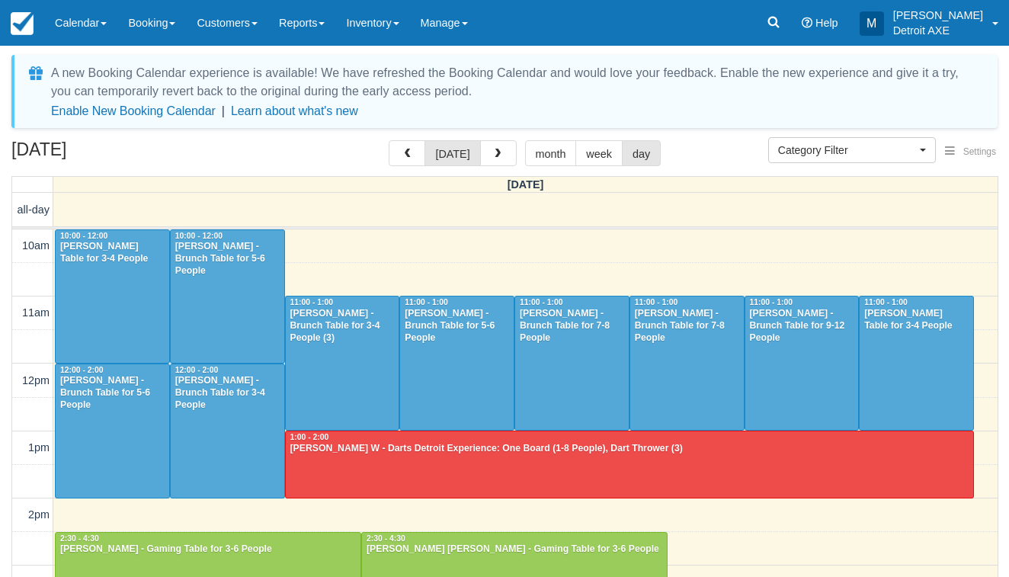
select select
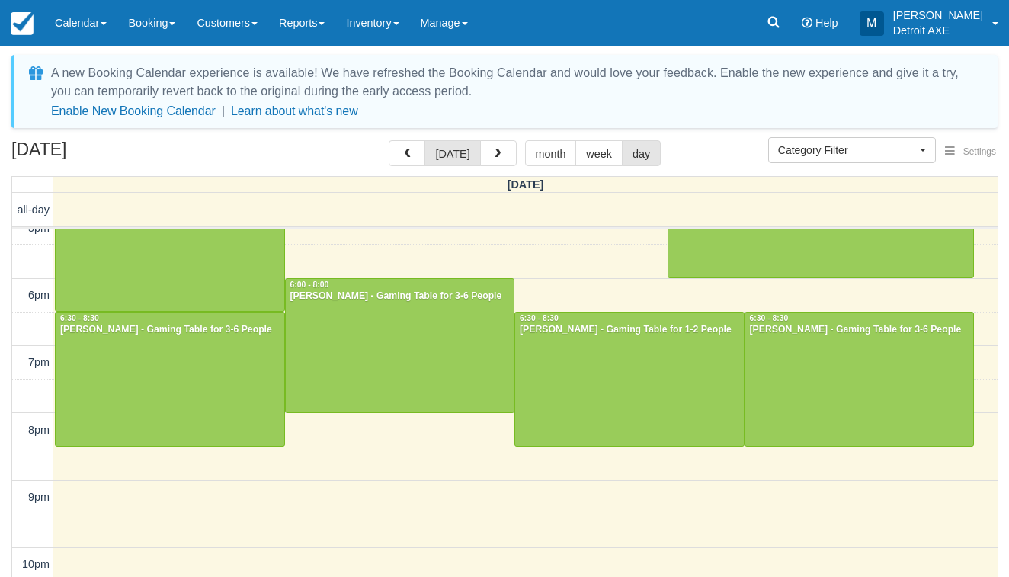
scroll to position [489, 0]
click at [481, 143] on button "button" at bounding box center [498, 153] width 37 height 26
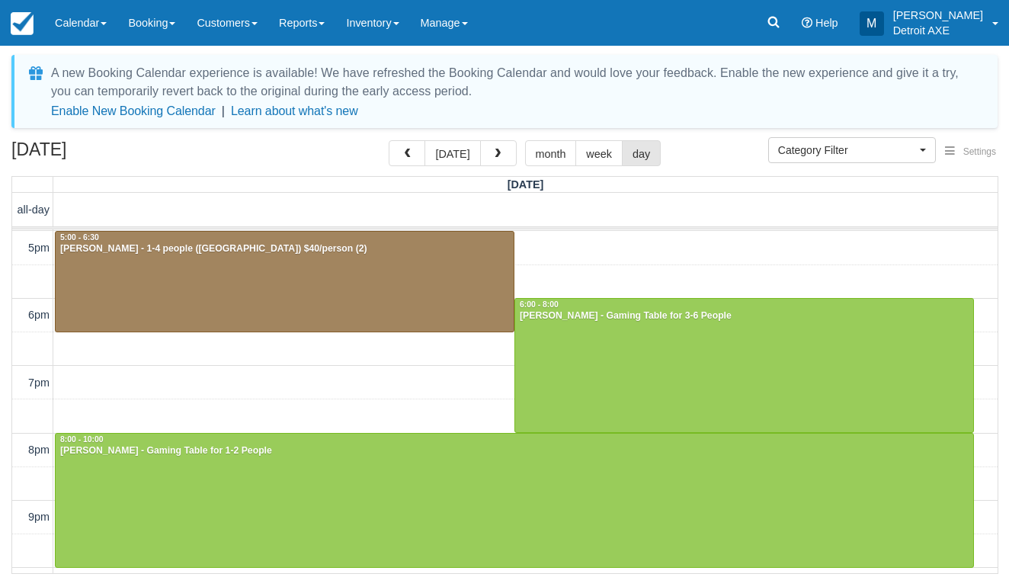
scroll to position [331, 0]
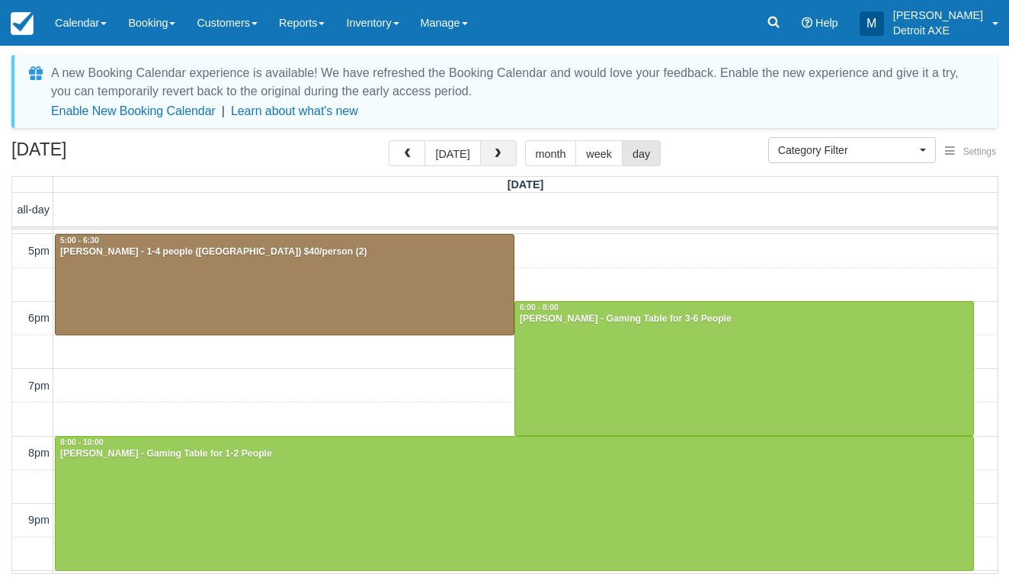
click at [501, 151] on button "button" at bounding box center [498, 153] width 37 height 26
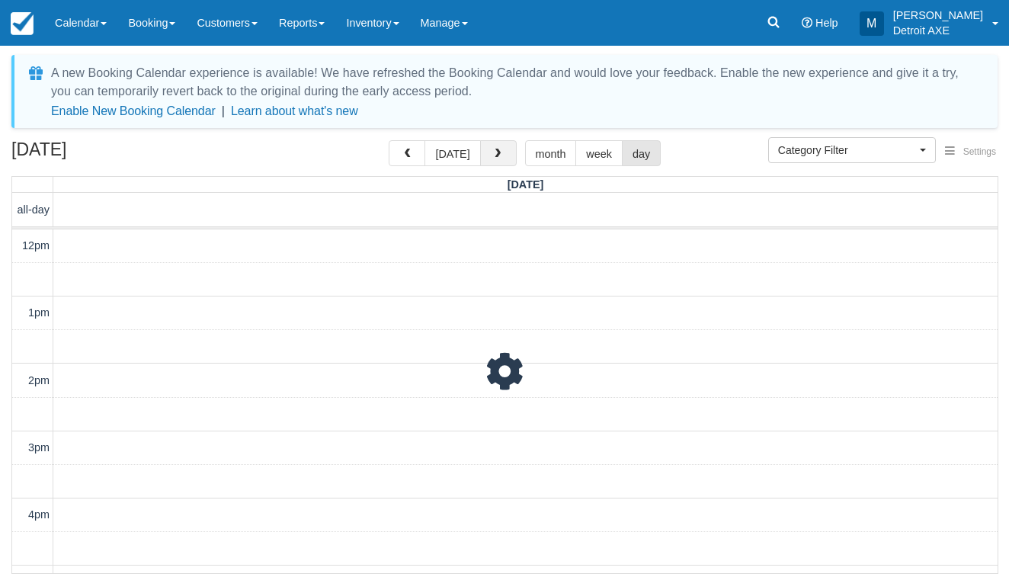
scroll to position [405, 0]
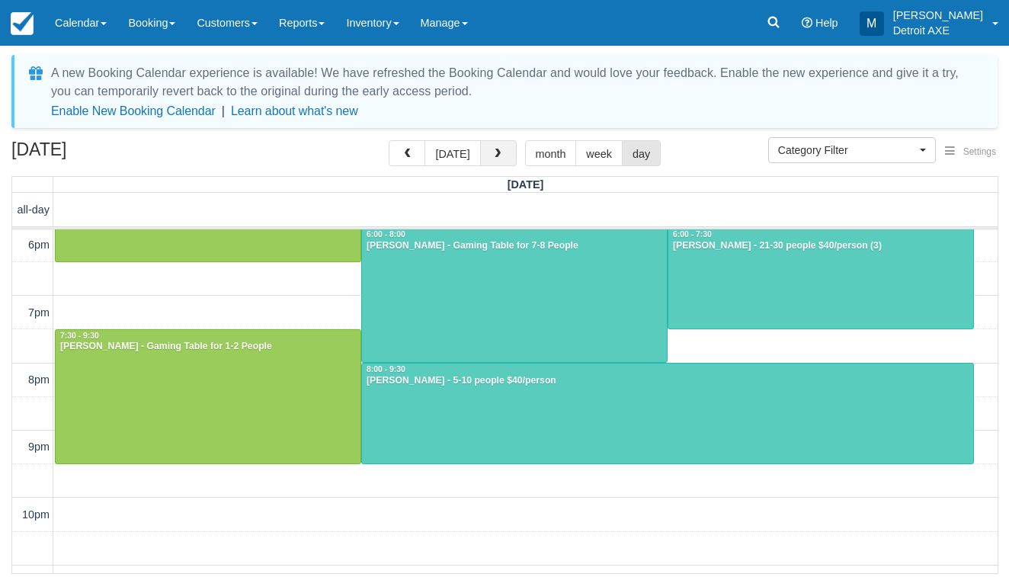
click at [501, 151] on button "button" at bounding box center [498, 153] width 37 height 26
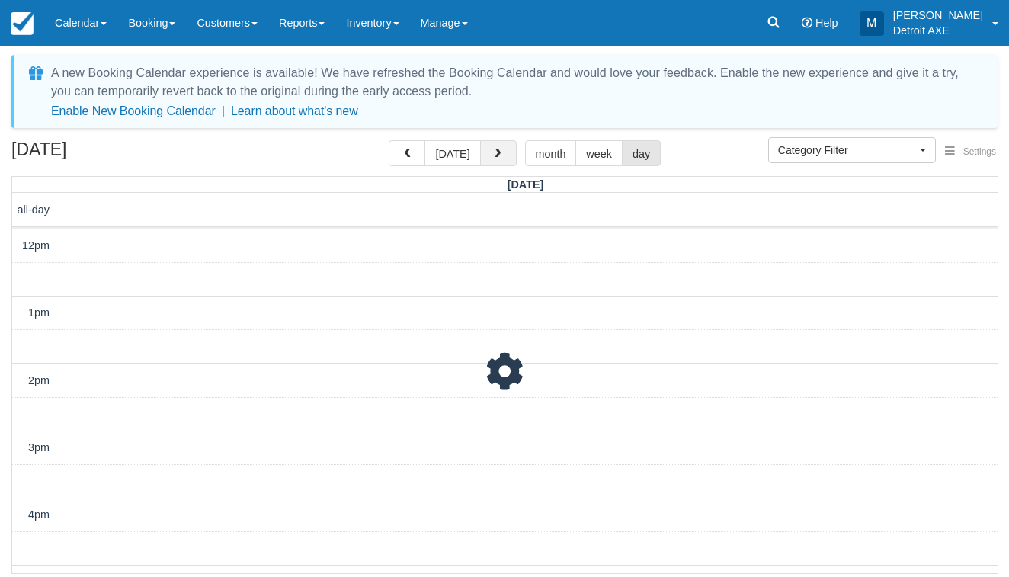
scroll to position [405, 0]
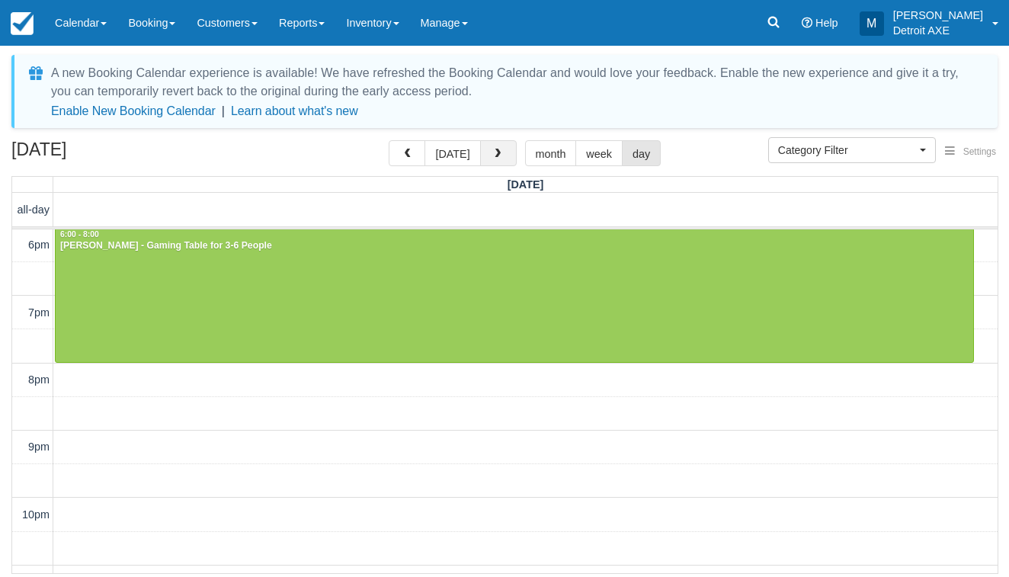
click at [501, 151] on button "button" at bounding box center [498, 153] width 37 height 26
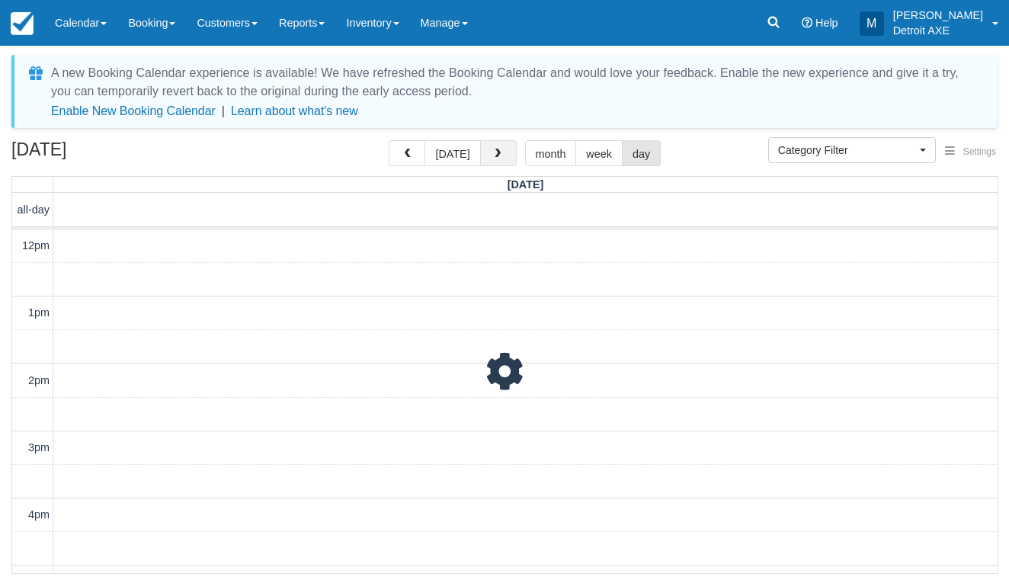
scroll to position [405, 0]
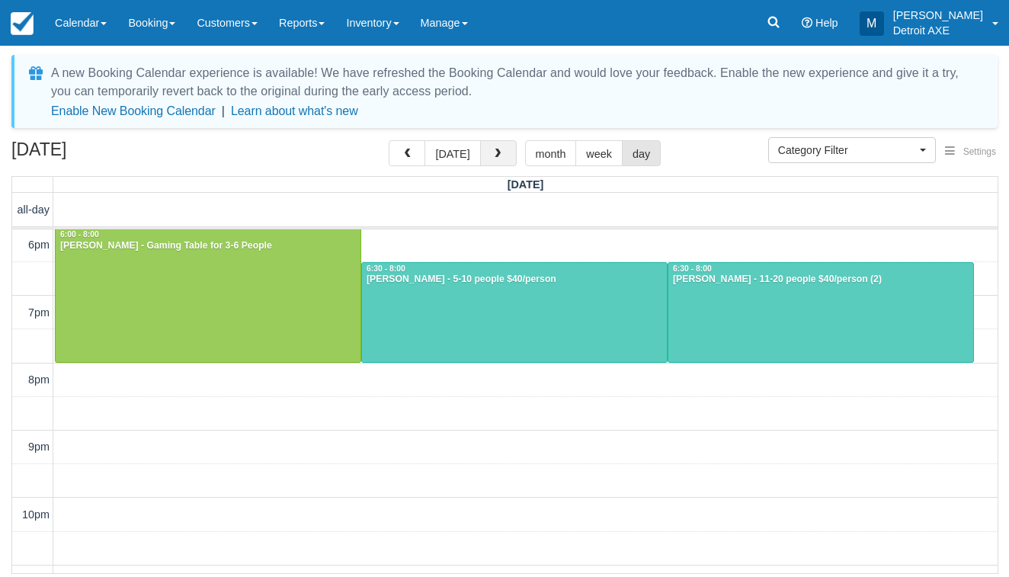
click at [501, 151] on button "button" at bounding box center [498, 153] width 37 height 26
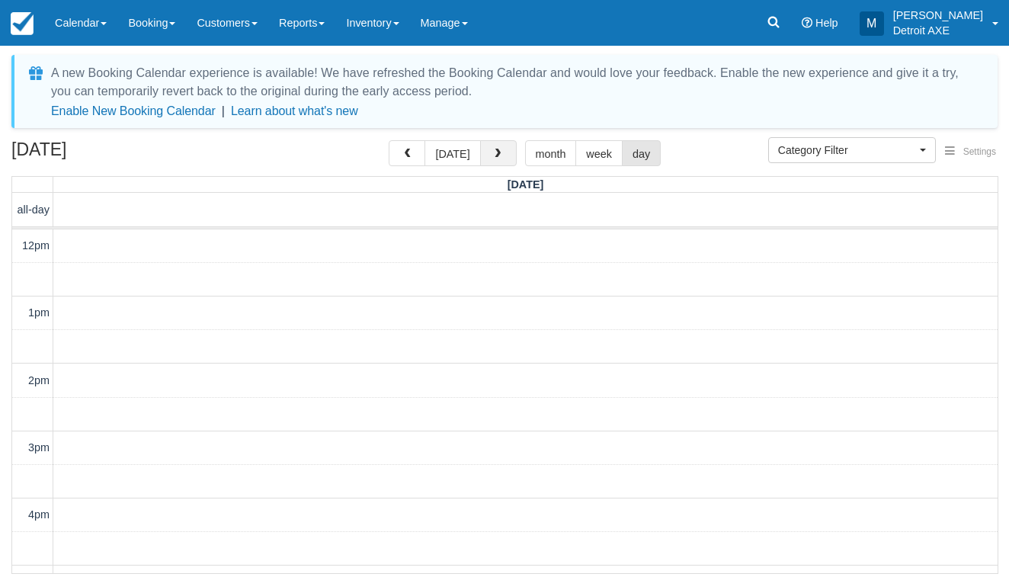
scroll to position [405, 0]
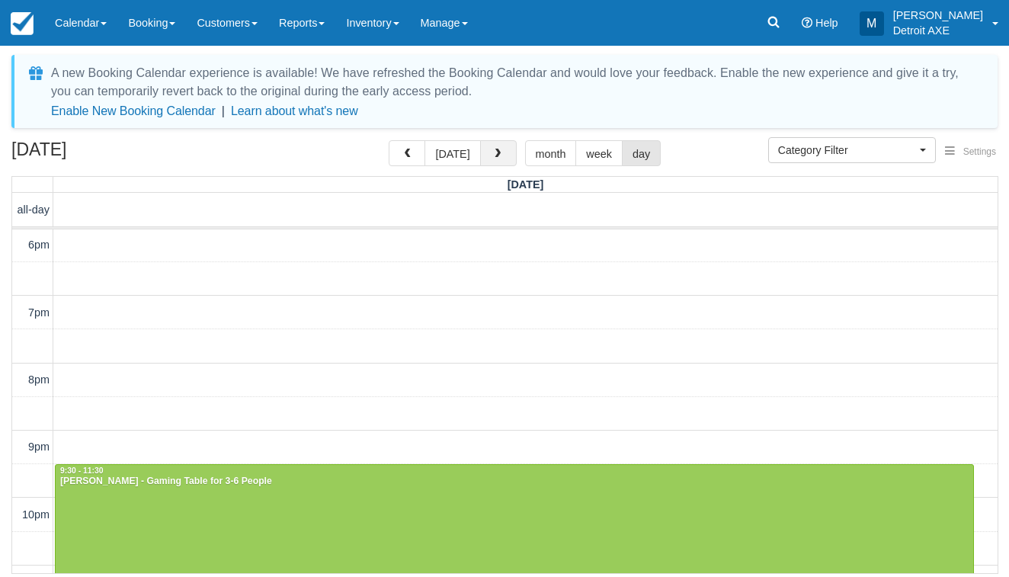
click at [501, 151] on button "button" at bounding box center [498, 153] width 37 height 26
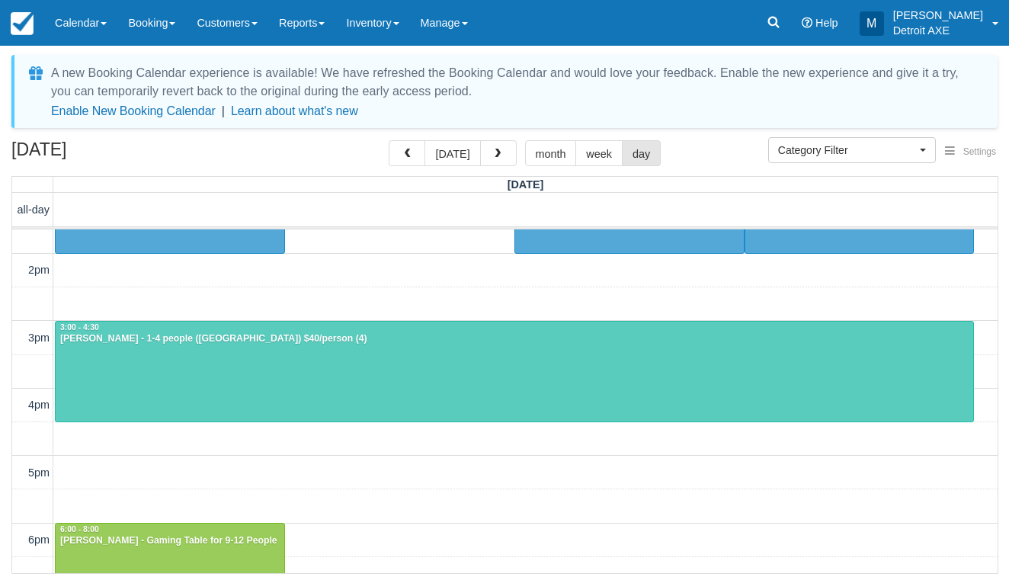
scroll to position [238, 0]
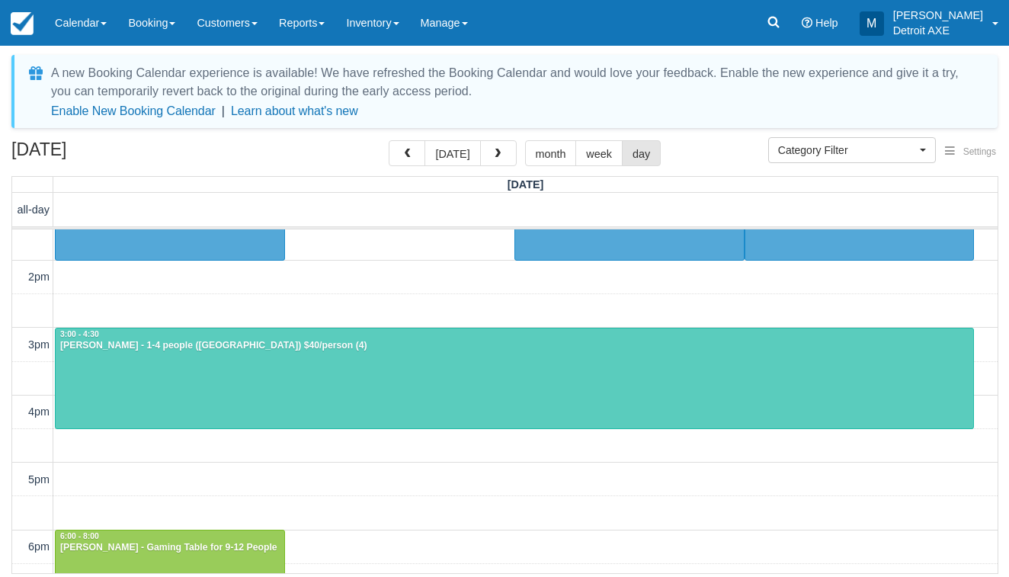
click at [459, 409] on div at bounding box center [514, 378] width 917 height 100
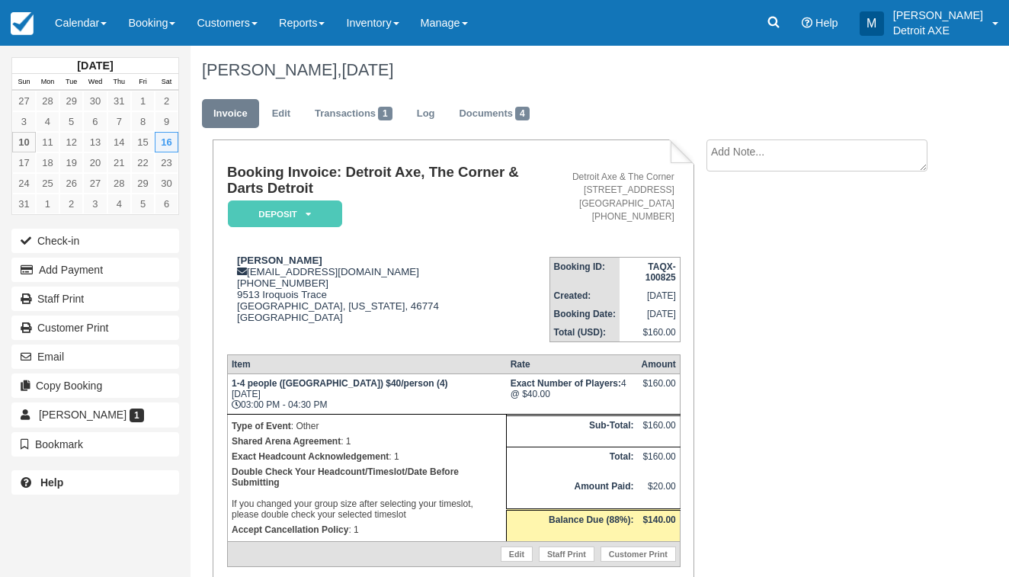
click at [325, 206] on em "Deposit" at bounding box center [285, 213] width 114 height 27
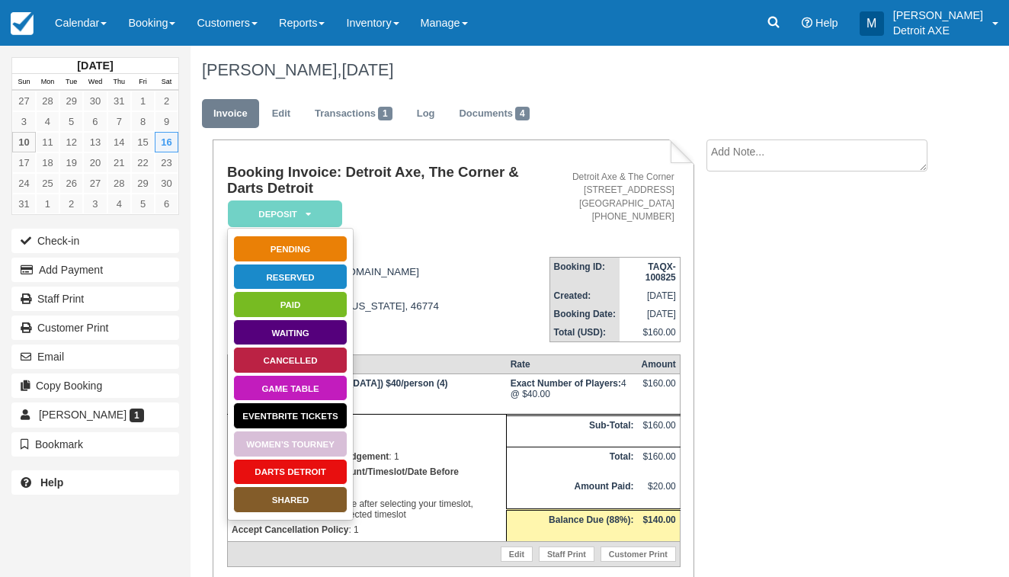
click at [273, 500] on link "SHARED" at bounding box center [290, 499] width 114 height 27
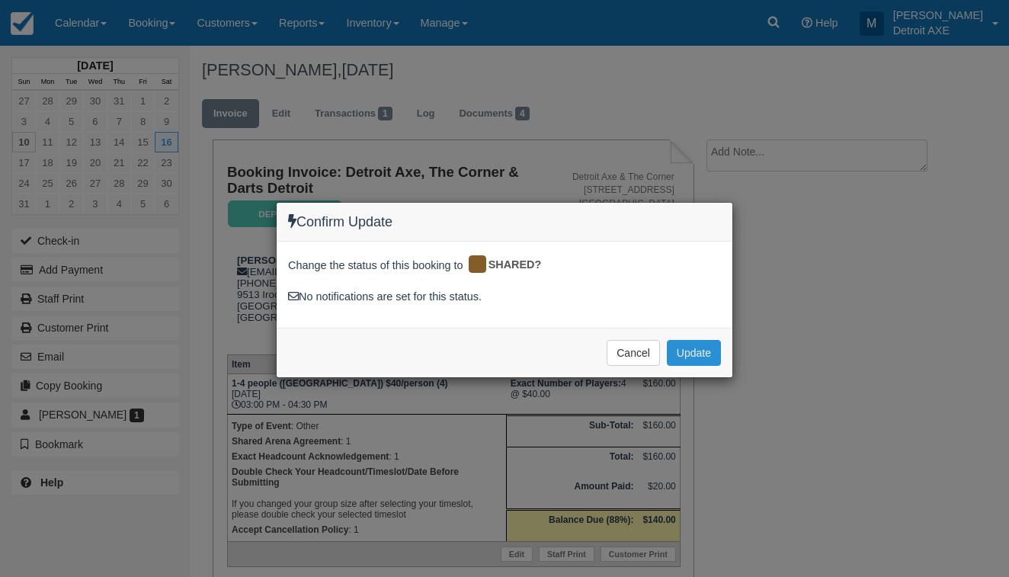
click at [692, 358] on button "Update" at bounding box center [694, 353] width 54 height 26
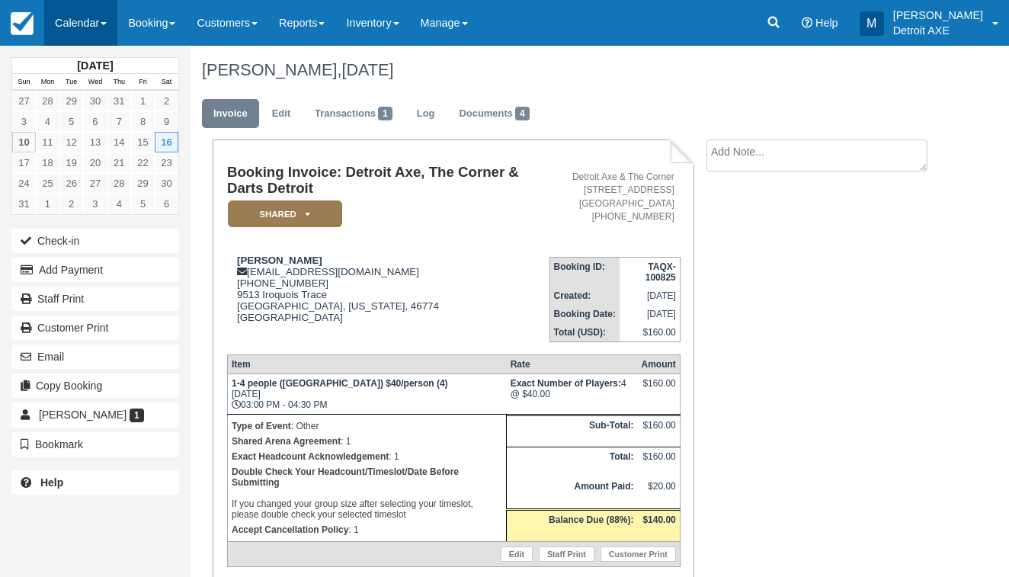
click at [98, 14] on link "Calendar" at bounding box center [80, 23] width 73 height 46
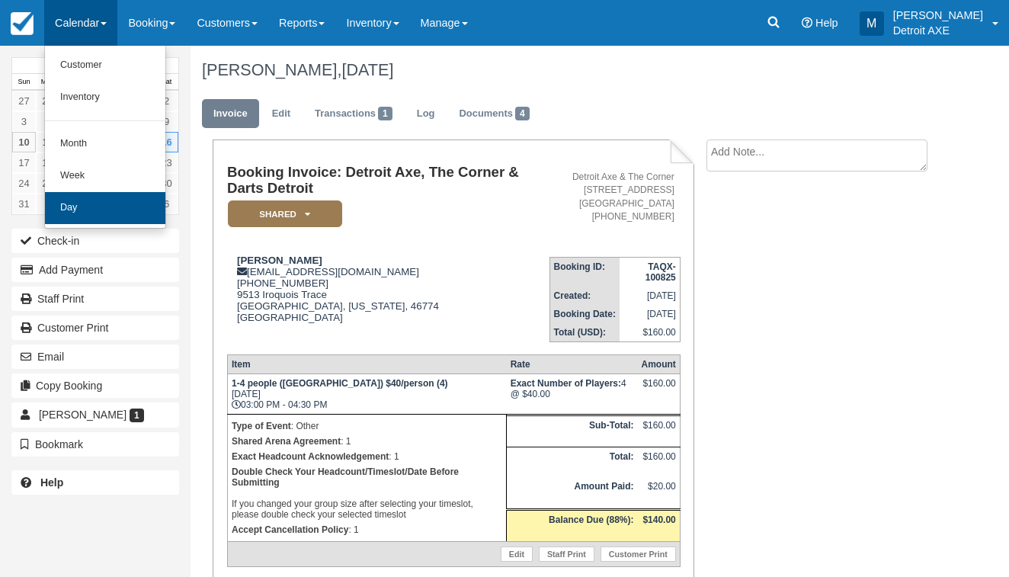
click at [82, 203] on link "Day" at bounding box center [105, 208] width 120 height 32
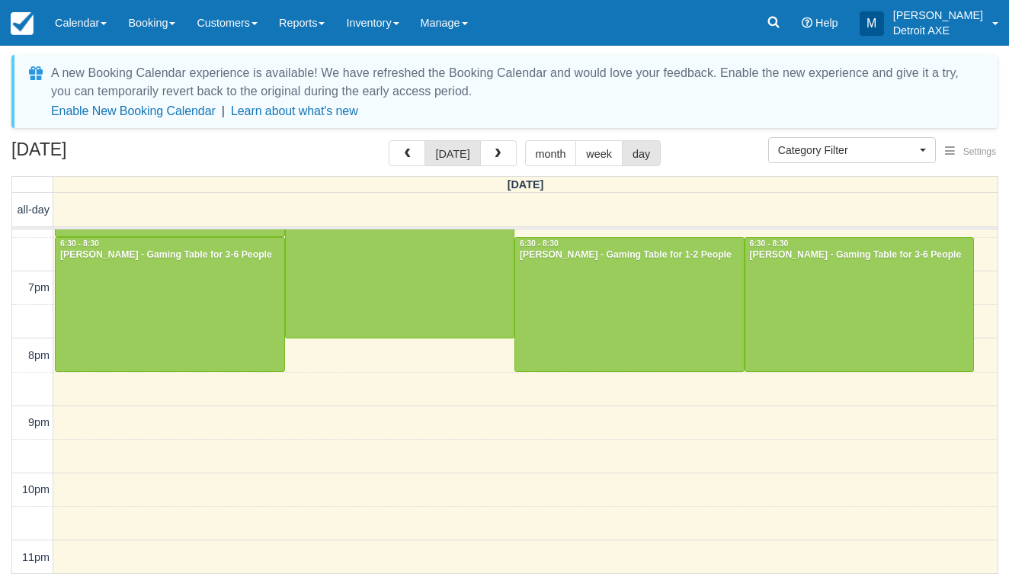
scroll to position [564, 0]
click at [492, 142] on button "button" at bounding box center [498, 153] width 37 height 26
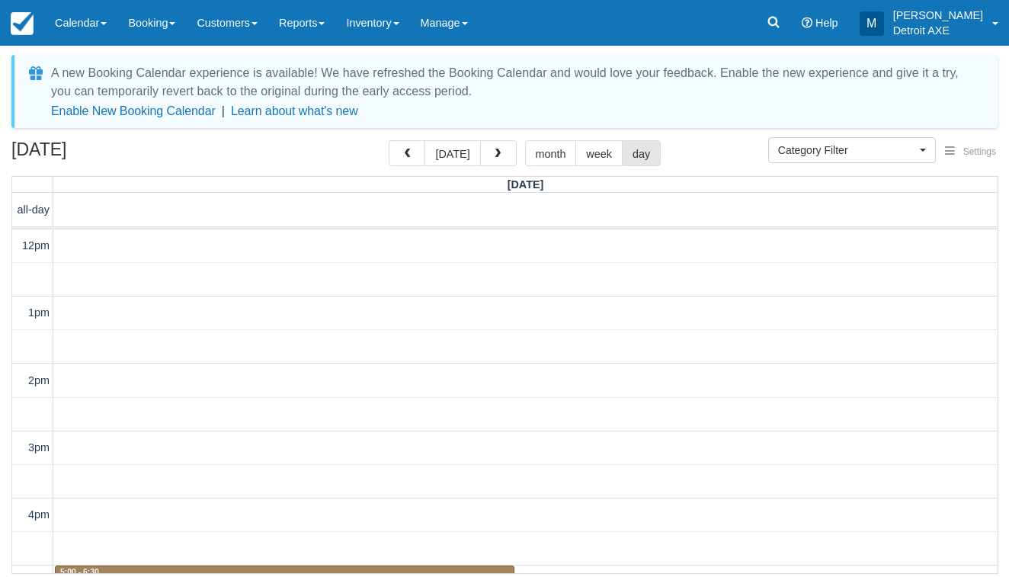
scroll to position [429, 0]
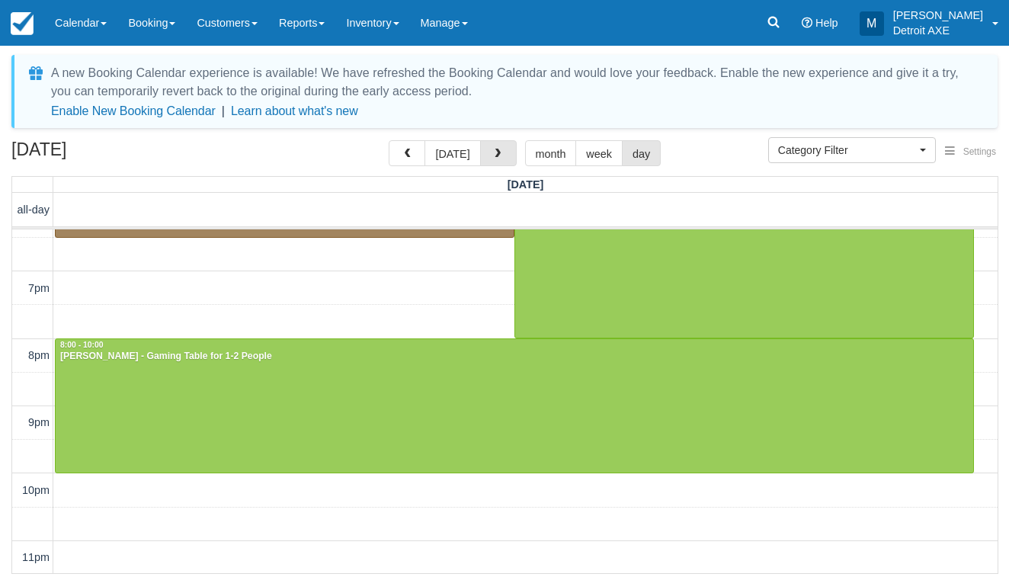
click at [492, 142] on button "button" at bounding box center [498, 153] width 37 height 26
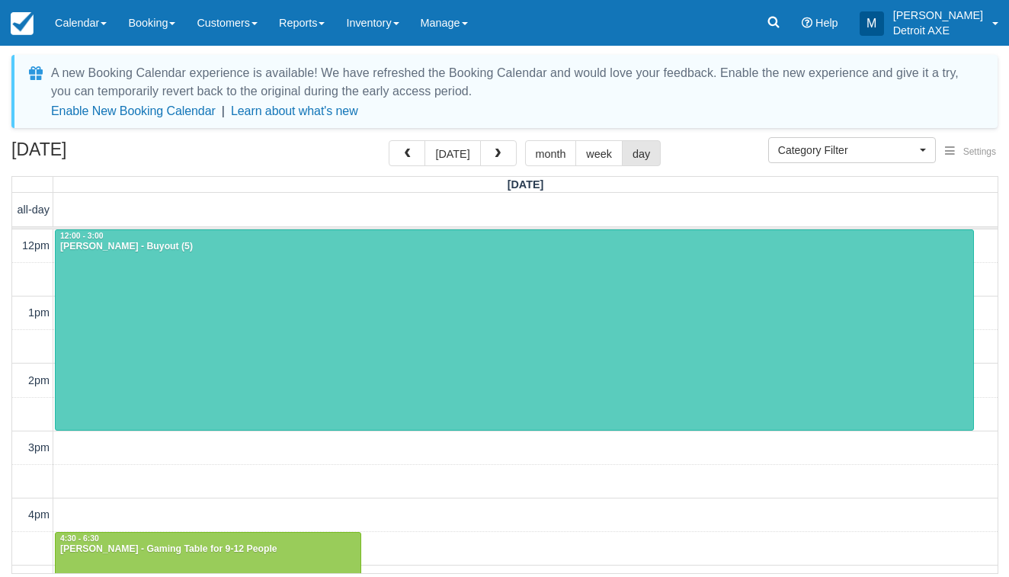
scroll to position [405, 0]
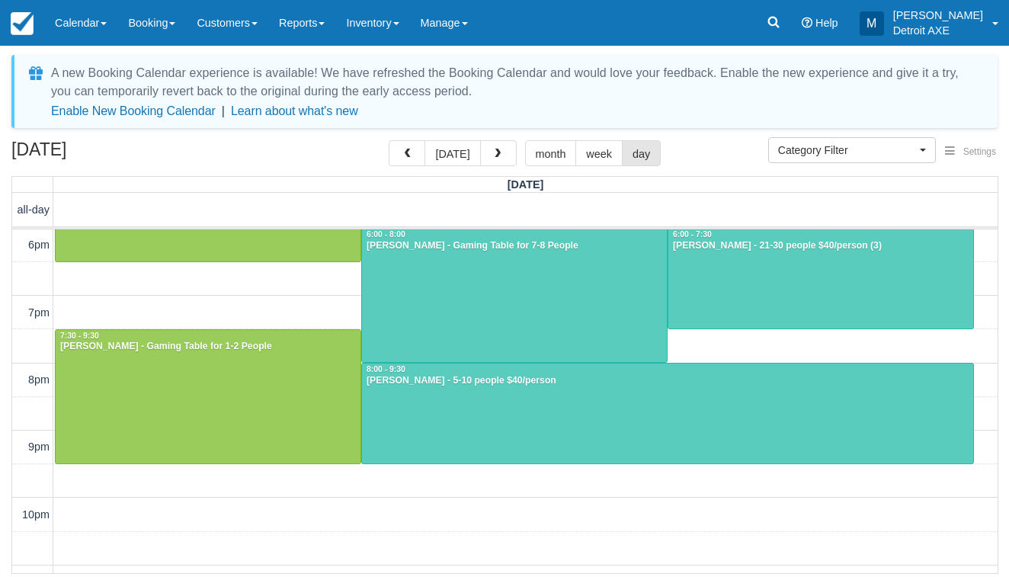
click at [492, 142] on button "button" at bounding box center [498, 153] width 37 height 26
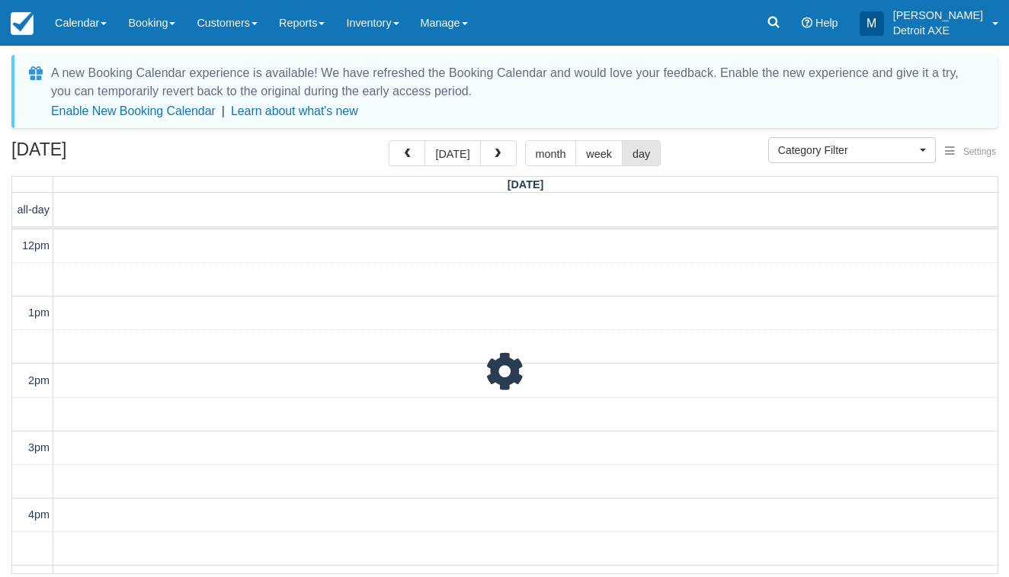
scroll to position [405, 0]
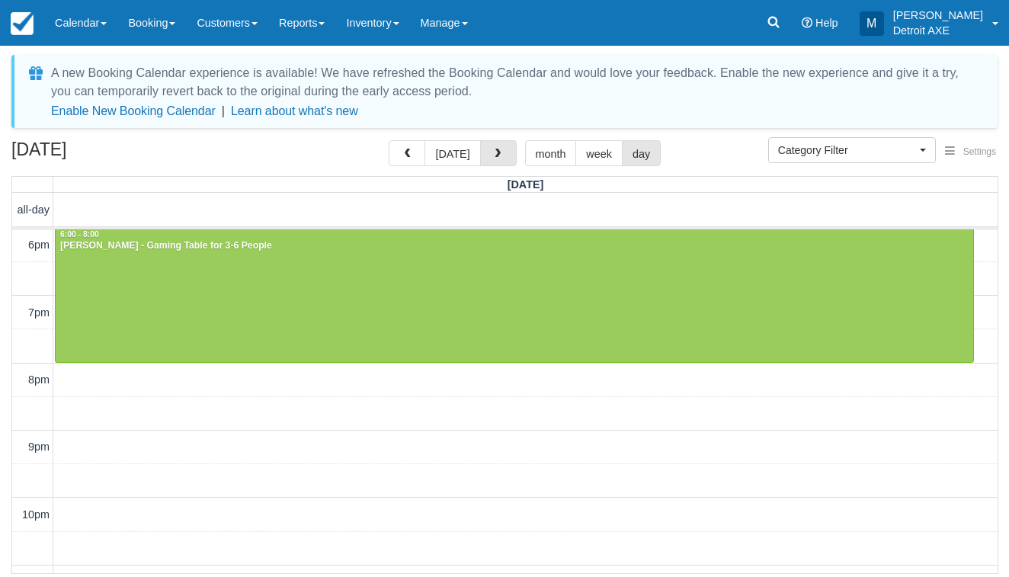
click at [492, 142] on button "button" at bounding box center [498, 153] width 37 height 26
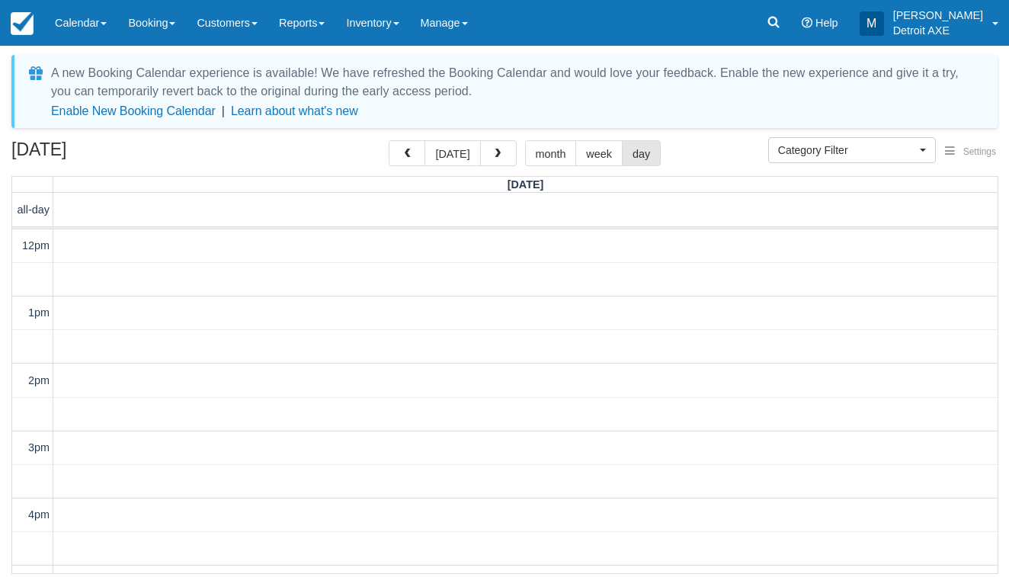
scroll to position [405, 0]
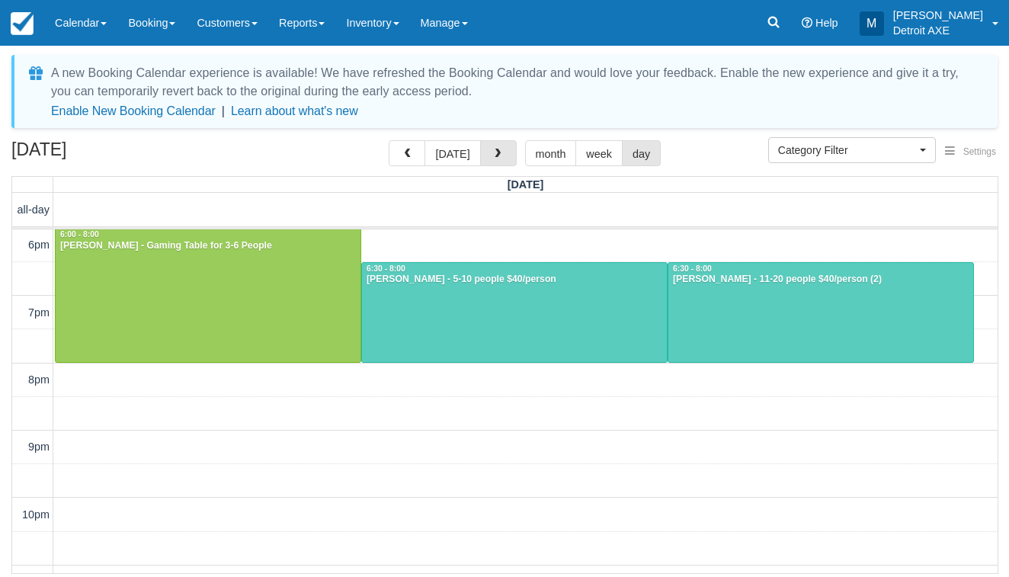
click at [492, 142] on button "button" at bounding box center [498, 153] width 37 height 26
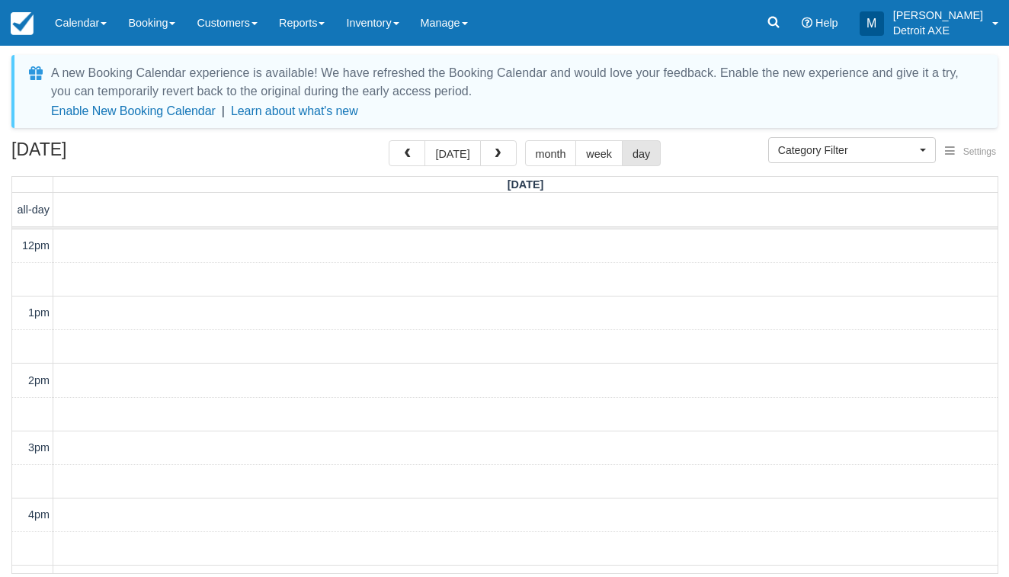
scroll to position [405, 0]
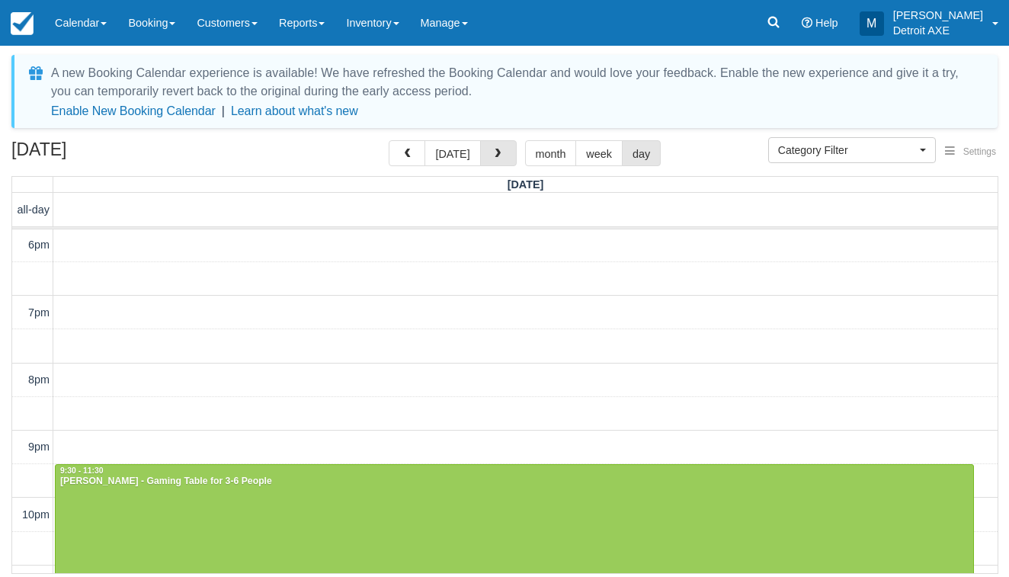
click at [492, 142] on button "button" at bounding box center [498, 153] width 37 height 26
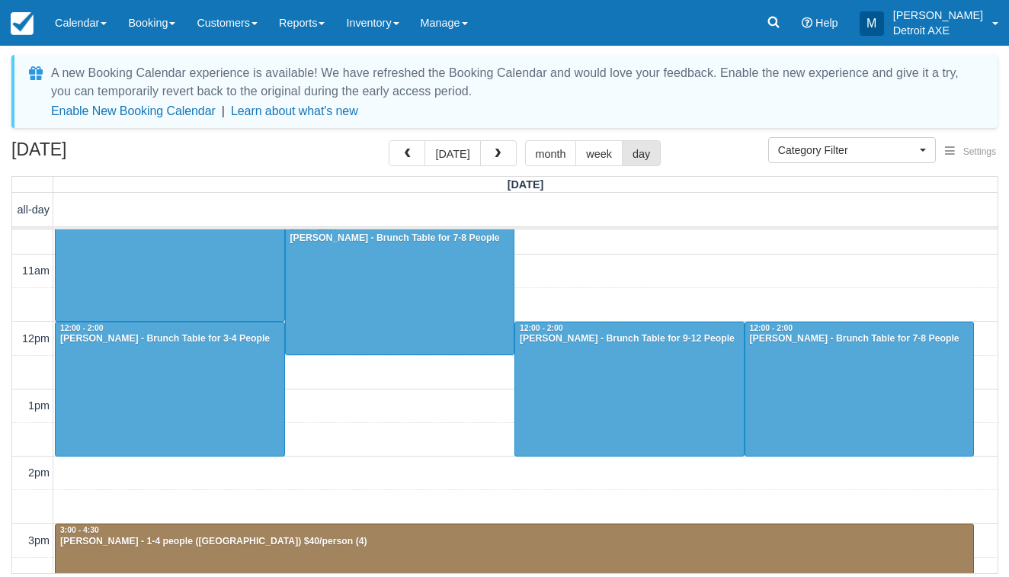
scroll to position [43, 0]
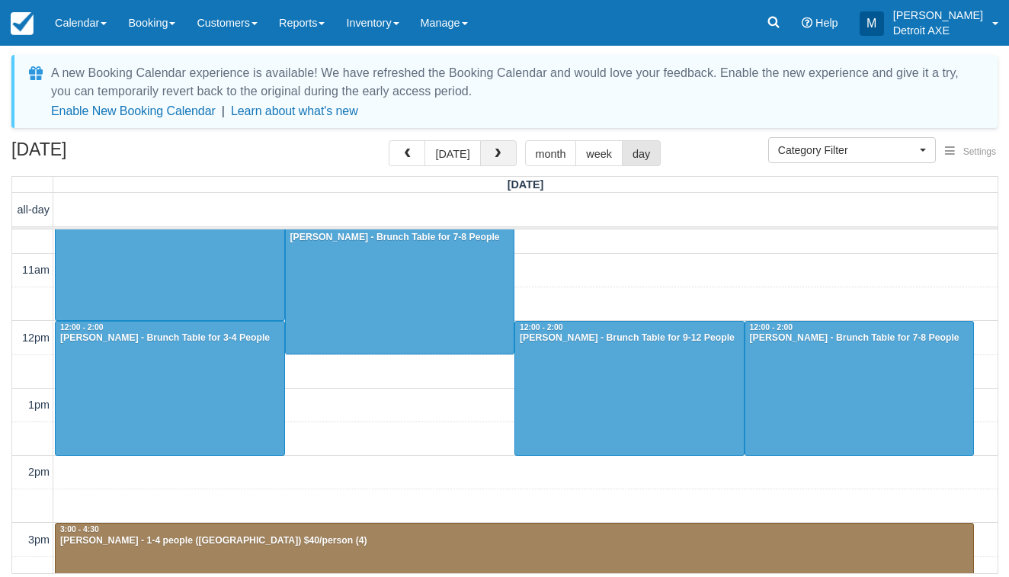
click at [487, 157] on button "button" at bounding box center [498, 153] width 37 height 26
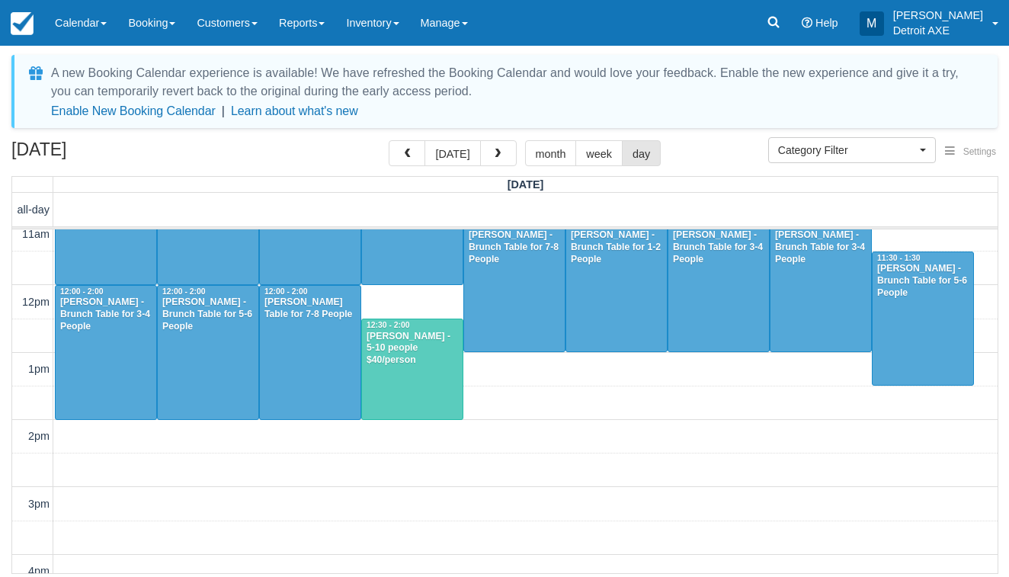
scroll to position [79, 0]
click at [492, 158] on span "button" at bounding box center [497, 154] width 11 height 11
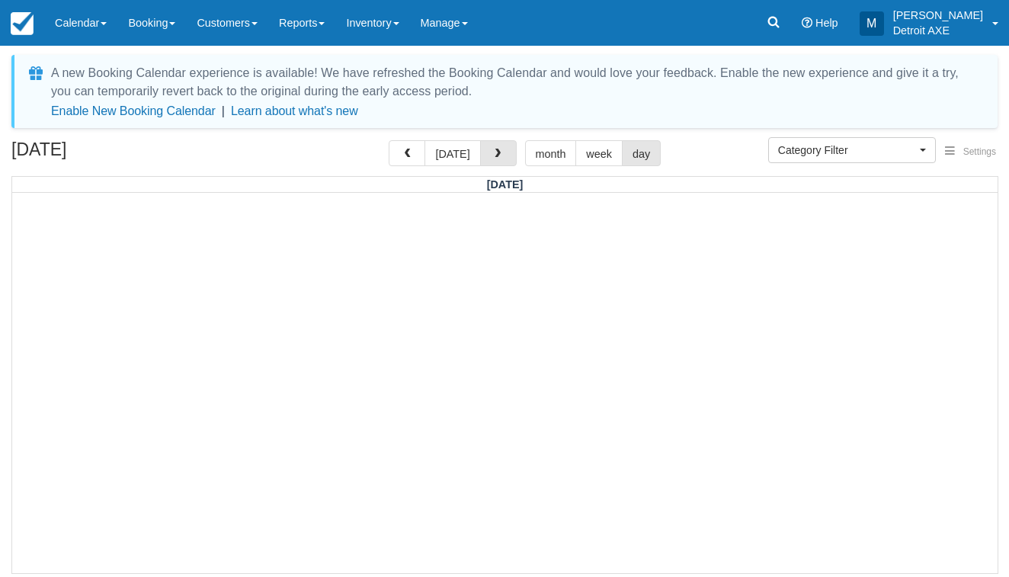
click at [492, 158] on span "button" at bounding box center [497, 154] width 11 height 11
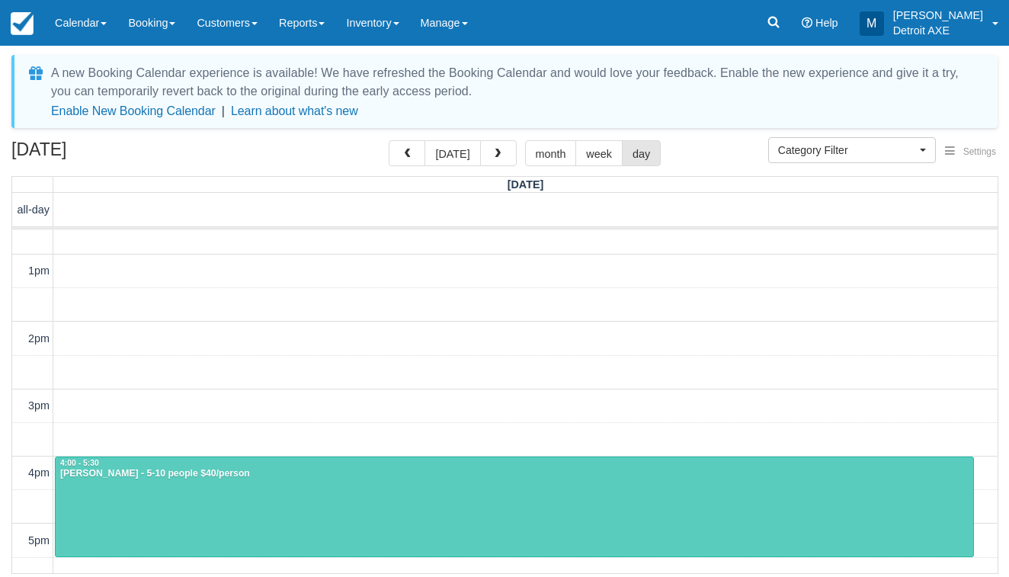
scroll to position [43, 0]
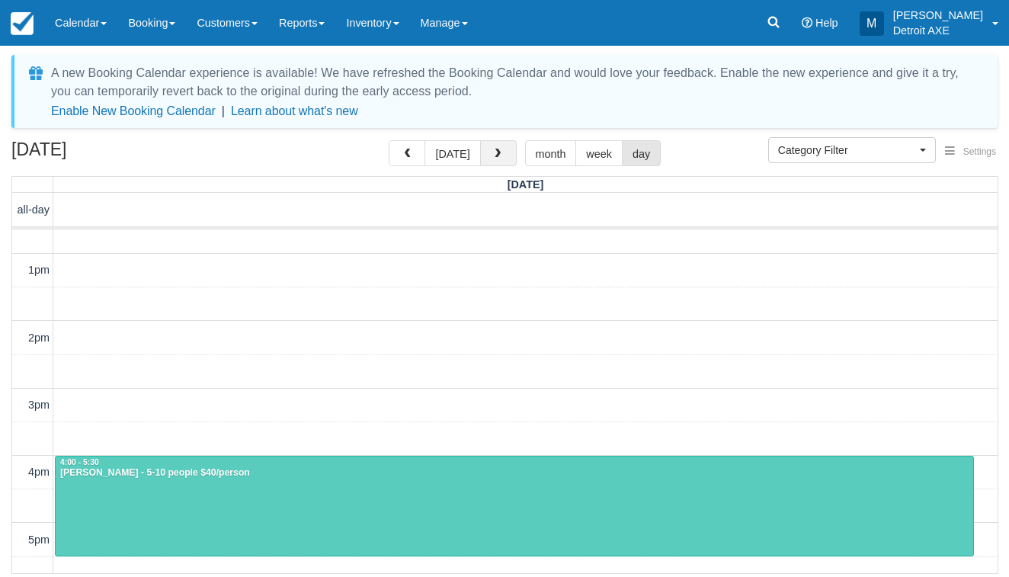
click at [497, 158] on span "button" at bounding box center [497, 154] width 11 height 11
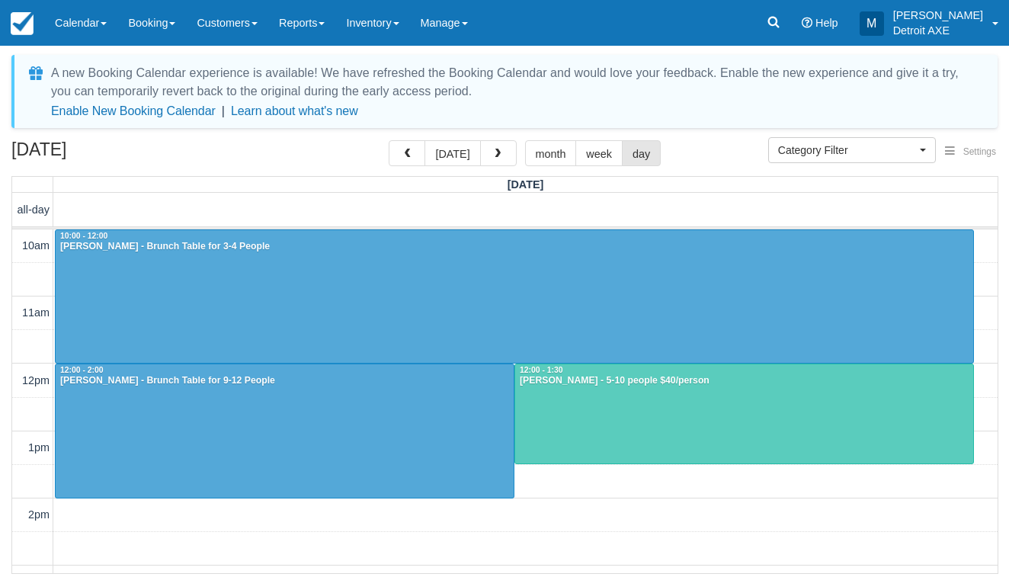
scroll to position [429, 0]
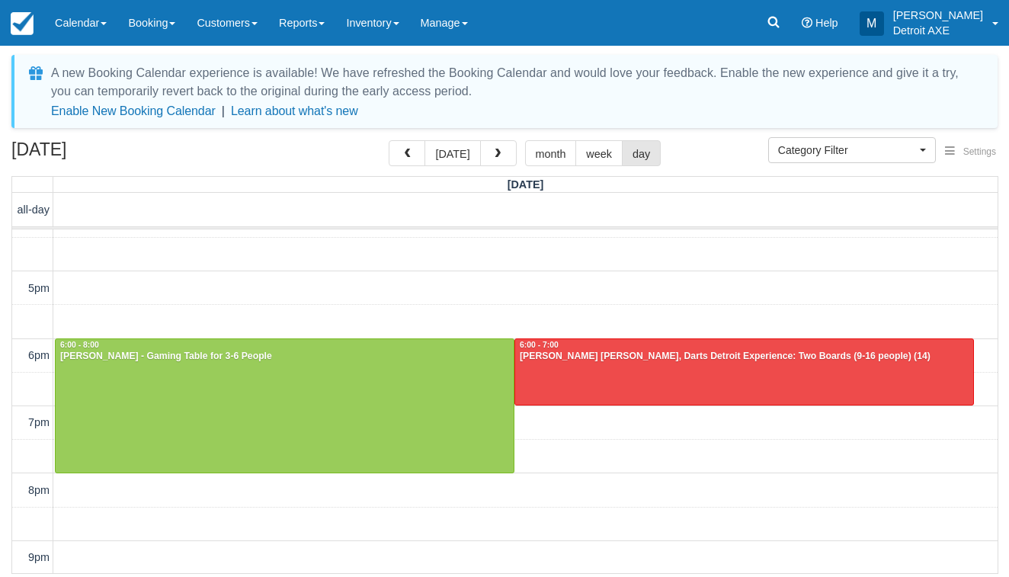
click at [497, 158] on span "button" at bounding box center [497, 154] width 11 height 11
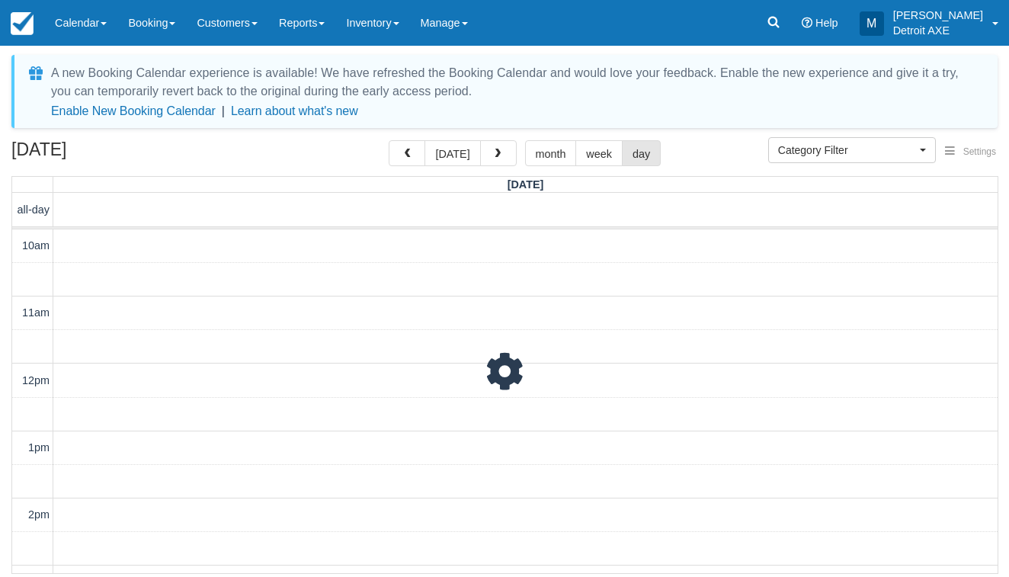
scroll to position [539, 0]
click at [497, 158] on span "button" at bounding box center [497, 154] width 11 height 11
click at [421, 152] on button "button" at bounding box center [407, 153] width 37 height 26
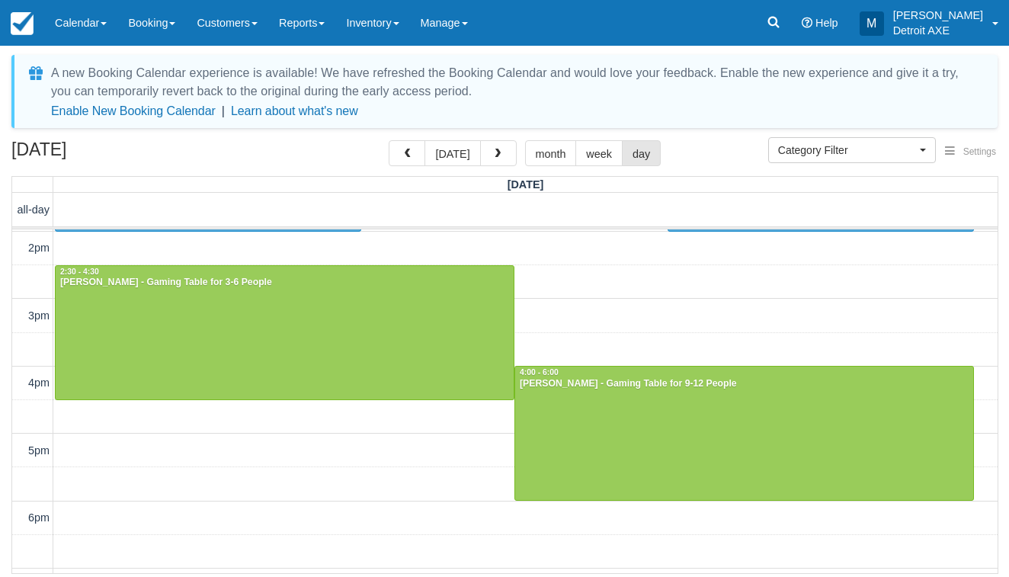
scroll to position [264, 0]
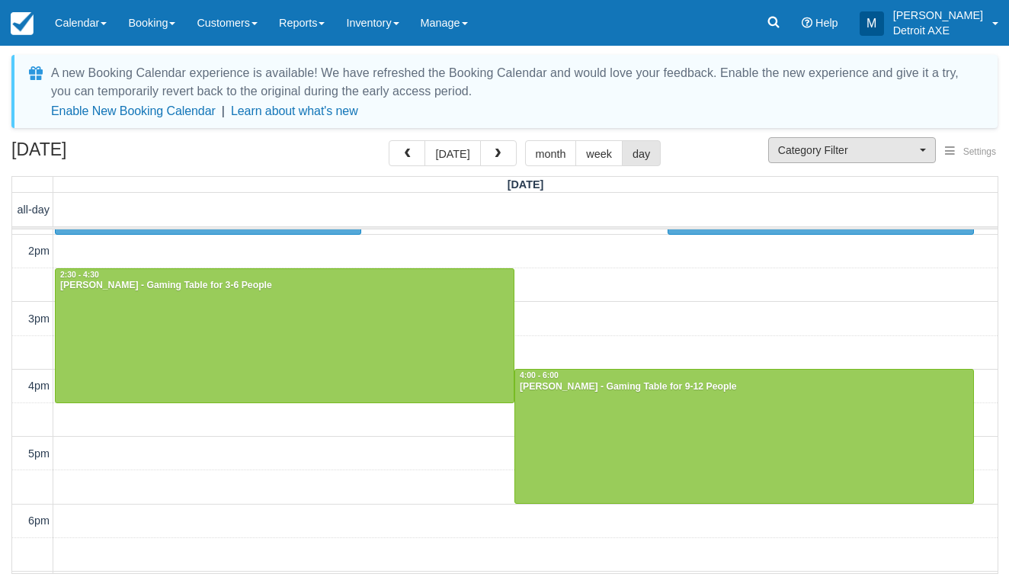
click at [863, 149] on span "Category Filter" at bounding box center [847, 149] width 138 height 15
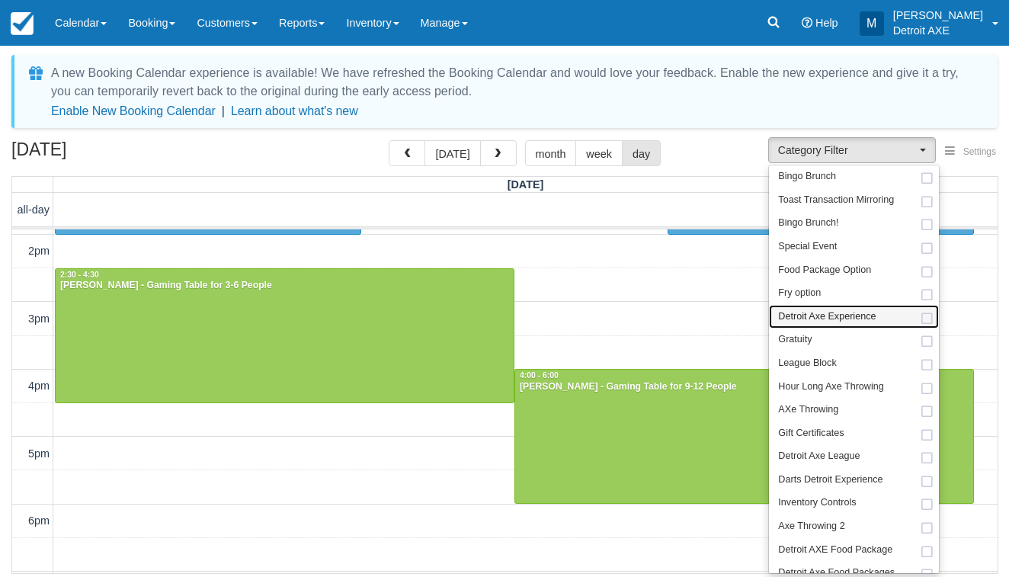
click at [828, 317] on span "Detroit Axe Experience" at bounding box center [827, 317] width 98 height 14
select select "14"
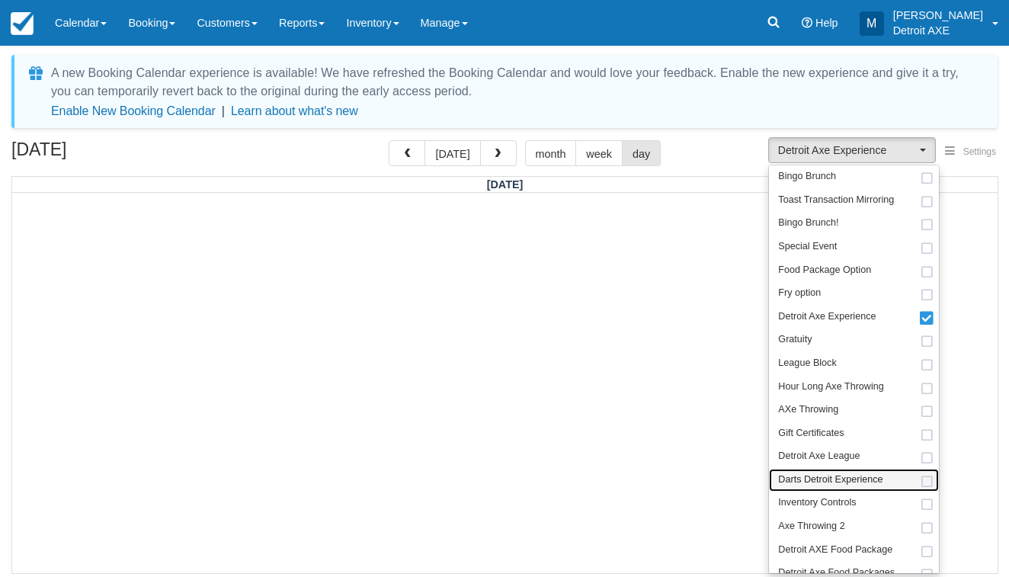
click at [826, 473] on span "Darts Detroit Experience" at bounding box center [830, 480] width 104 height 14
click at [543, 157] on button "month" at bounding box center [551, 153] width 52 height 26
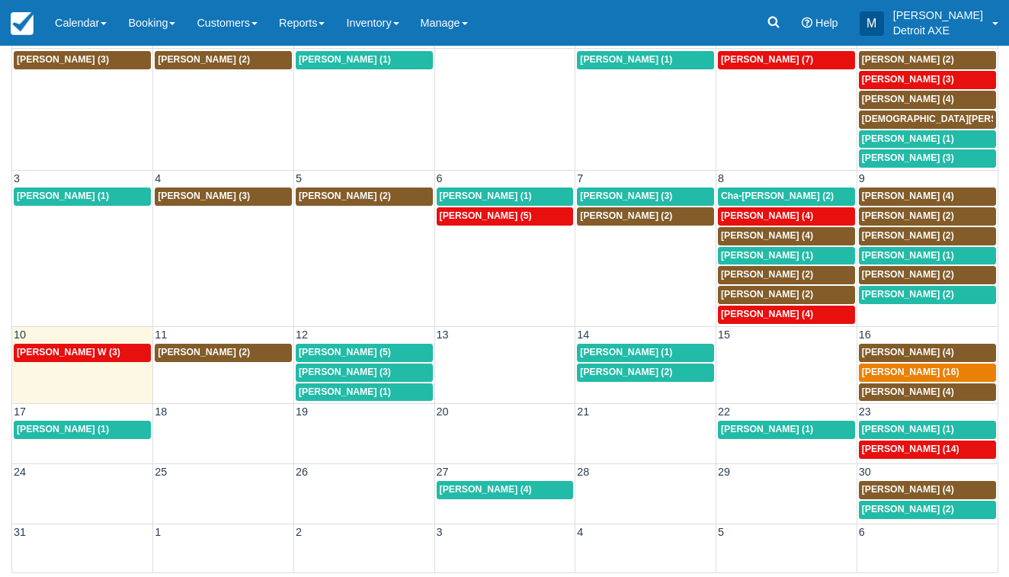
scroll to position [143, 0]
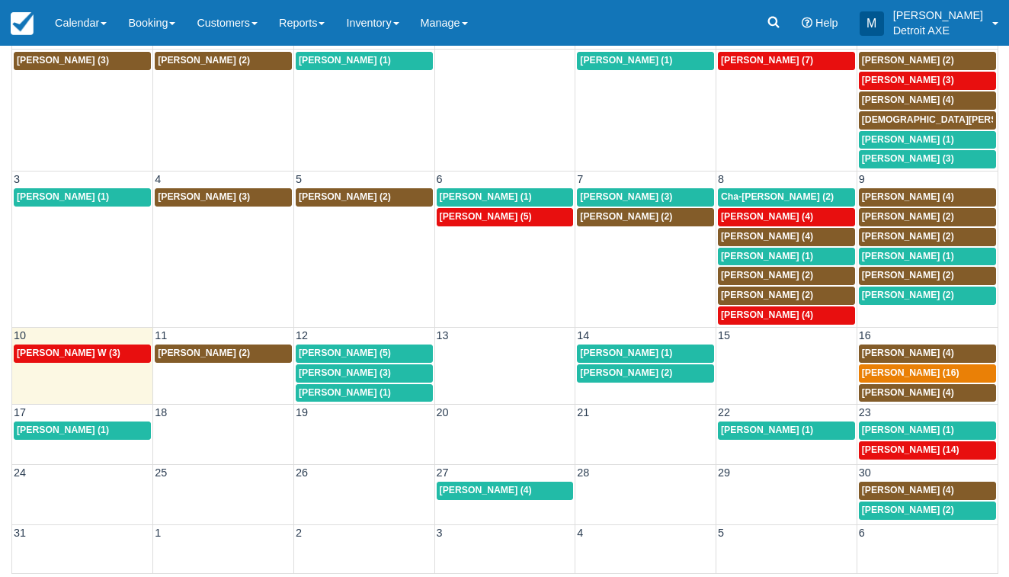
click at [917, 504] on span "Kaitlyn Gasque (2)" at bounding box center [908, 509] width 92 height 11
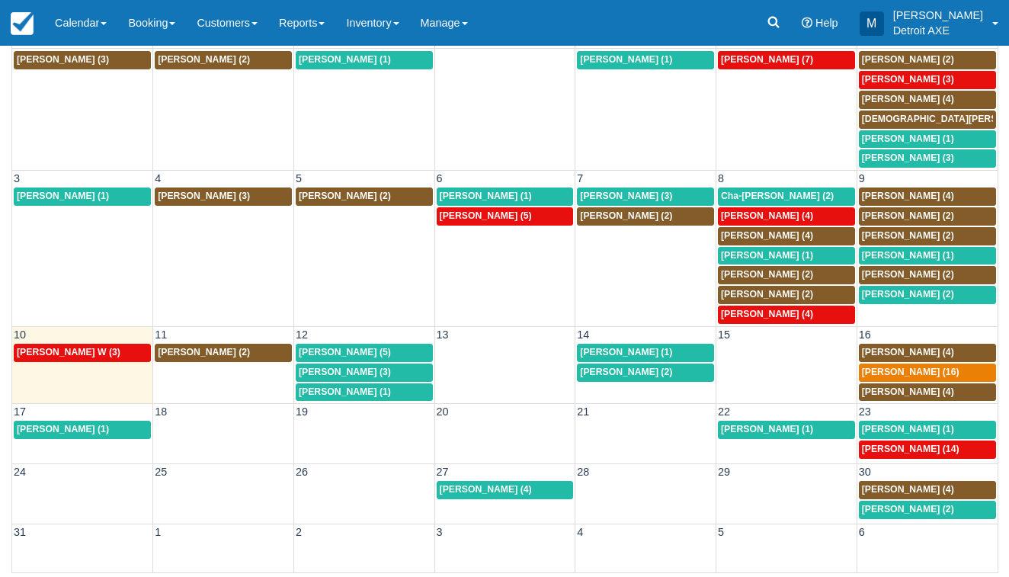
scroll to position [143, 0]
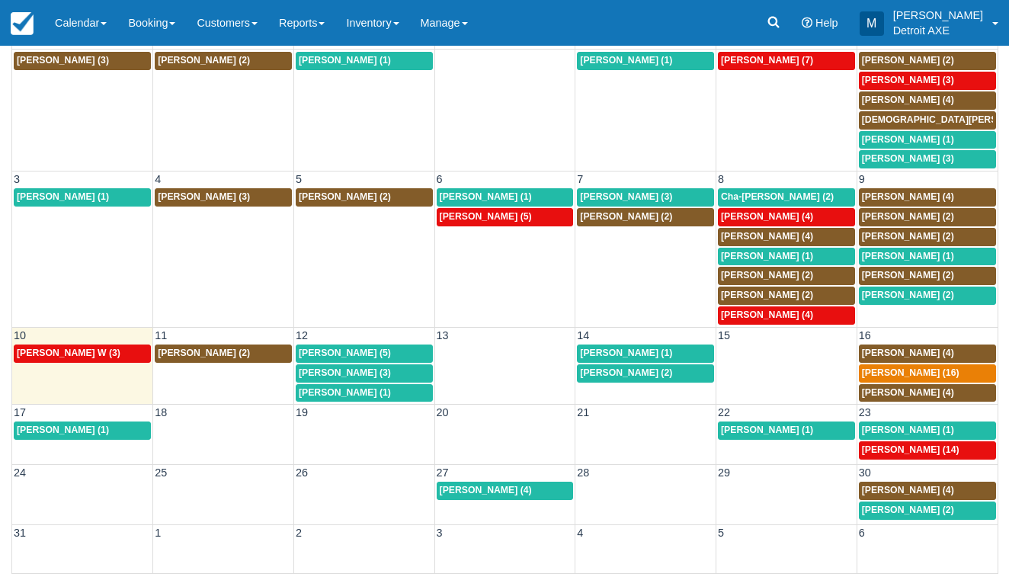
click at [526, 485] on div "6p [PERSON_NAME] (4)" at bounding box center [505, 491] width 131 height 12
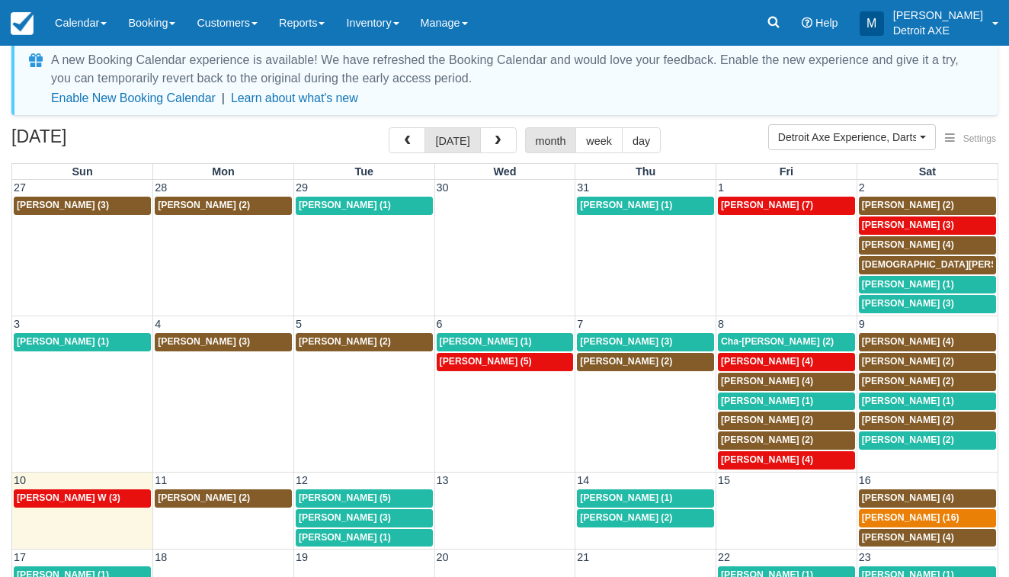
scroll to position [14, 0]
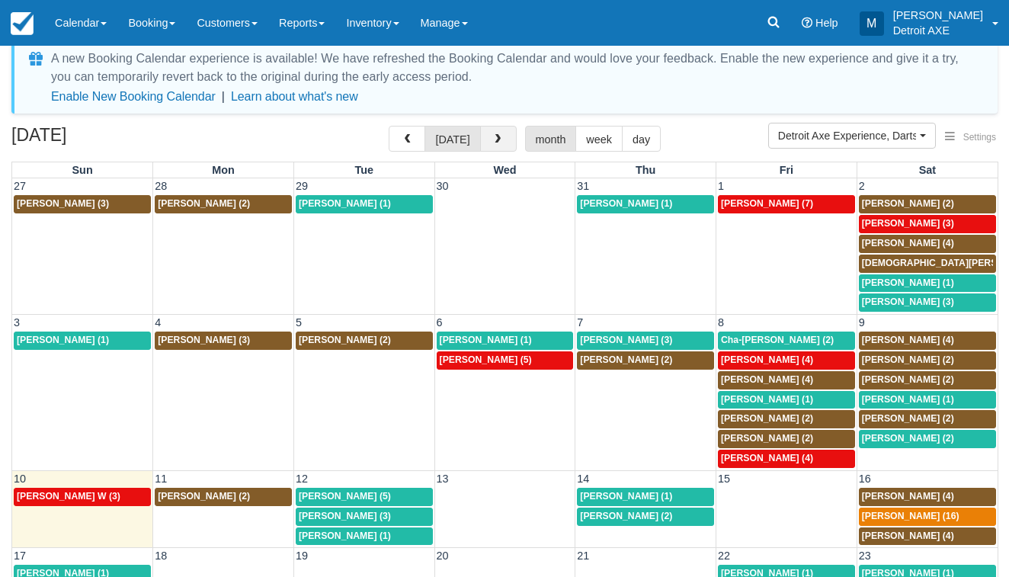
click at [497, 132] on button "button" at bounding box center [498, 139] width 37 height 26
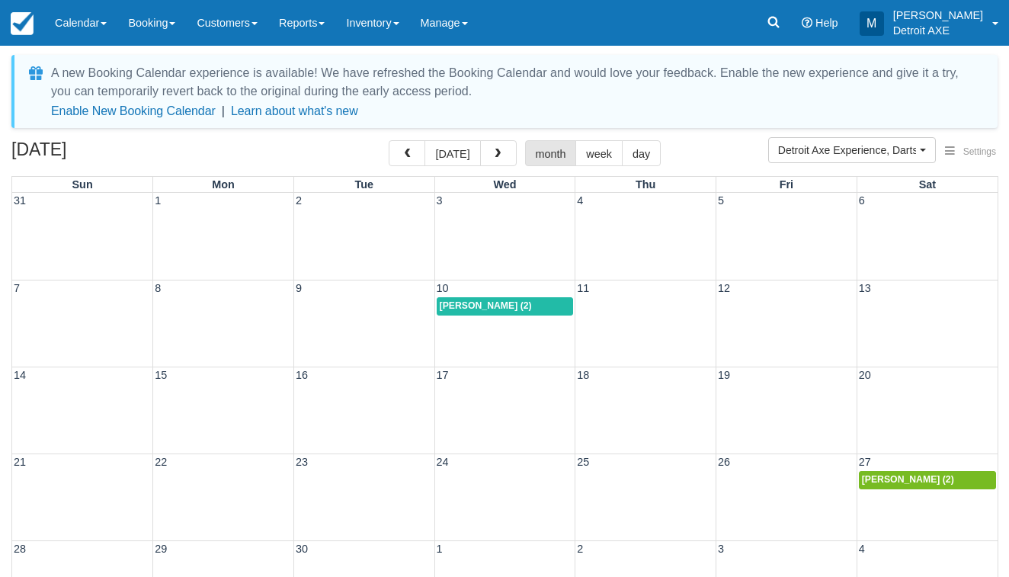
click at [875, 482] on span "[PERSON_NAME] (2)" at bounding box center [908, 479] width 92 height 11
click at [477, 305] on span "Lindsey Strom (2)" at bounding box center [486, 305] width 92 height 11
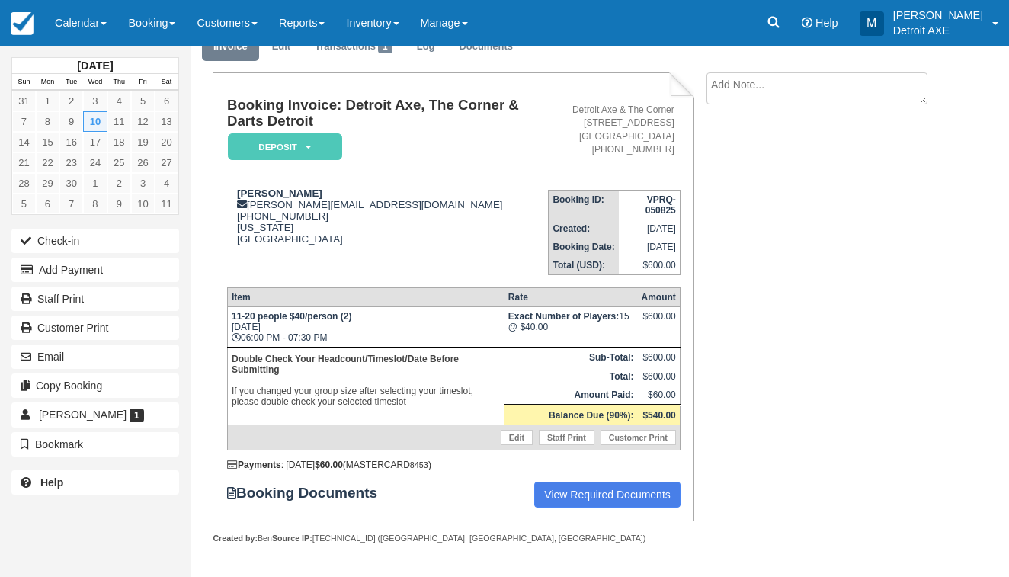
scroll to position [66, 0]
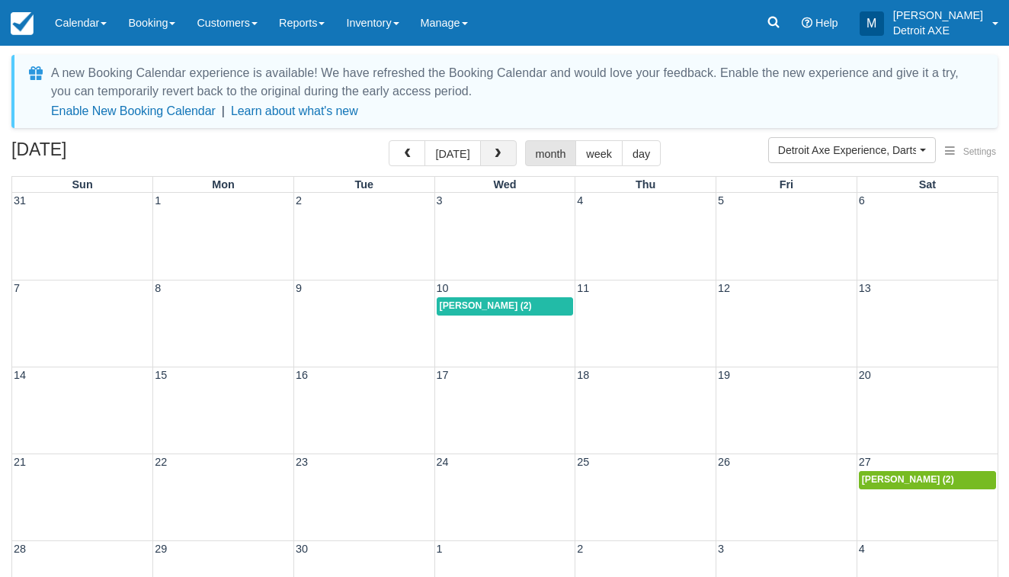
click at [480, 152] on button "button" at bounding box center [498, 153] width 37 height 26
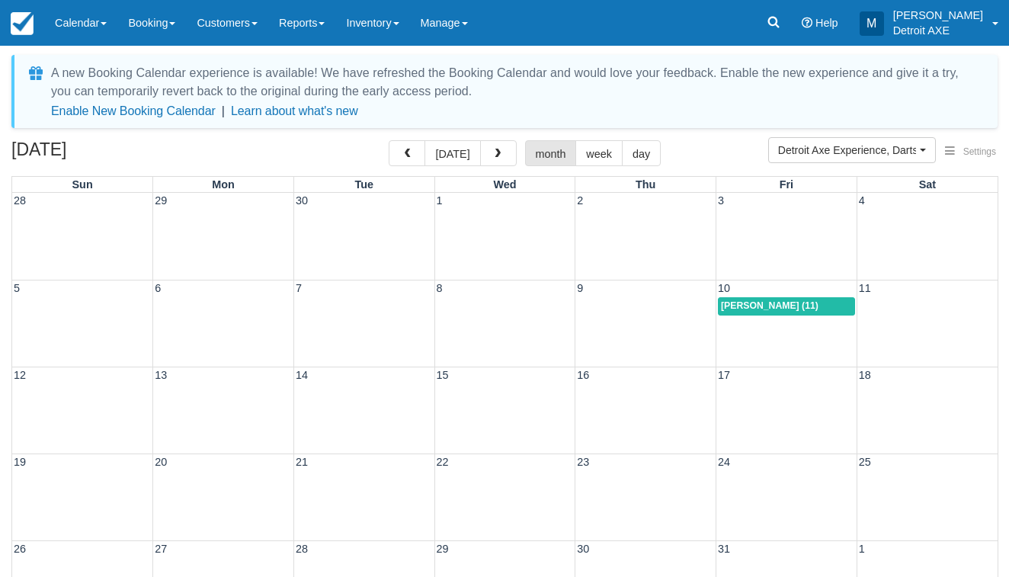
click at [766, 302] on span "[PERSON_NAME] (11)" at bounding box center [770, 305] width 98 height 11
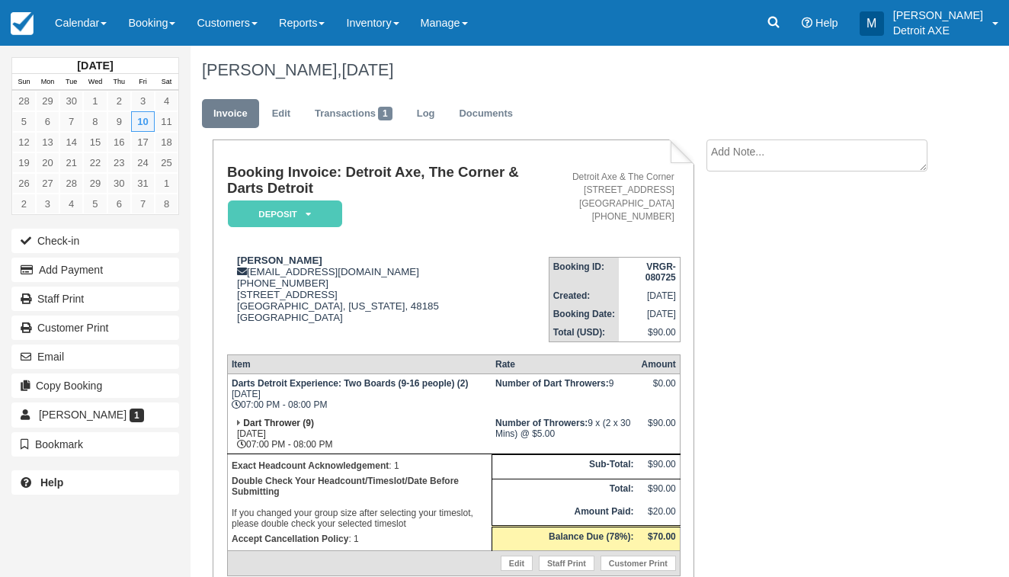
click at [331, 207] on em "Deposit" at bounding box center [285, 213] width 114 height 27
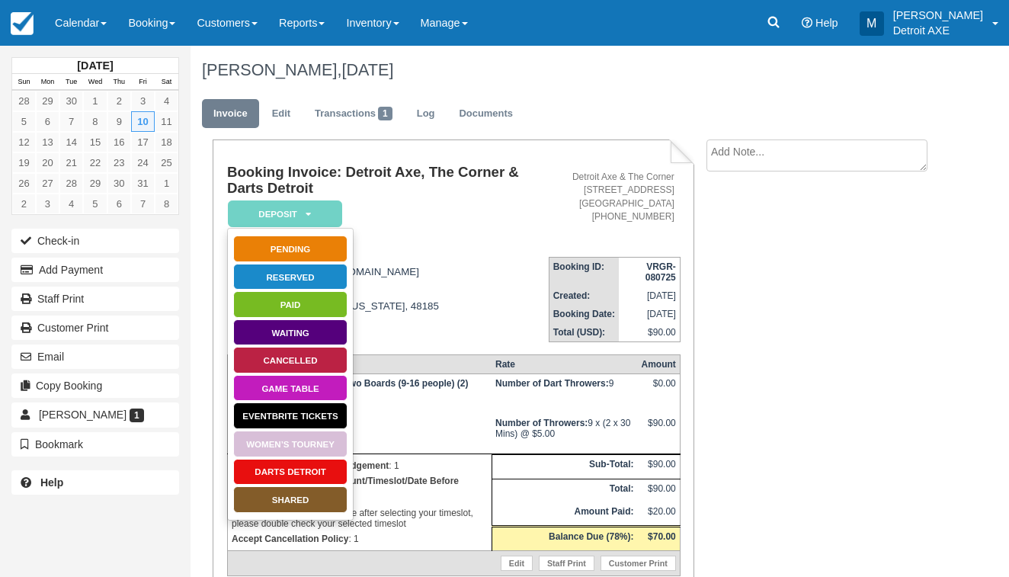
click at [298, 469] on link "Darts Detroit" at bounding box center [290, 472] width 114 height 27
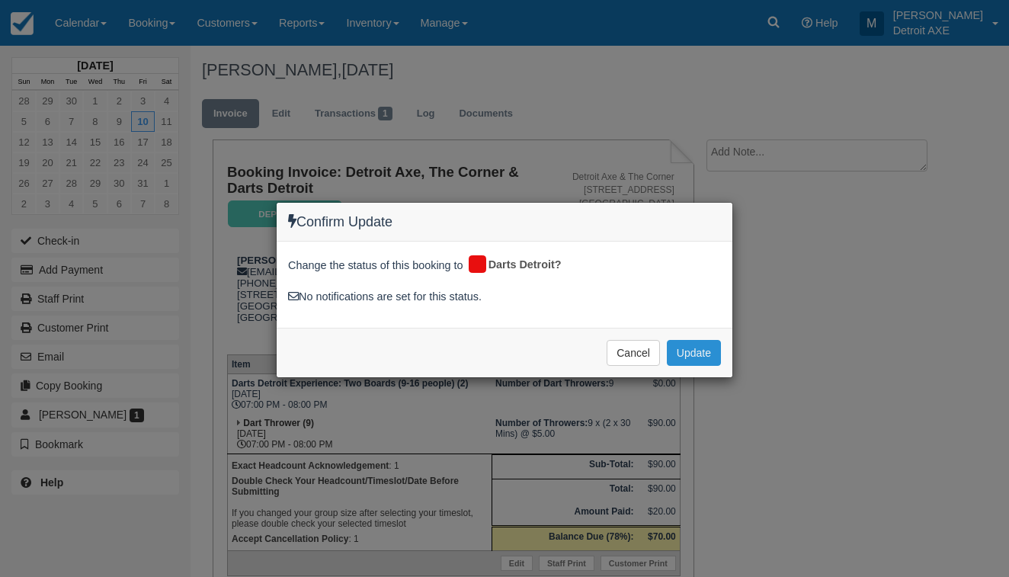
click at [683, 347] on button "Update" at bounding box center [694, 353] width 54 height 26
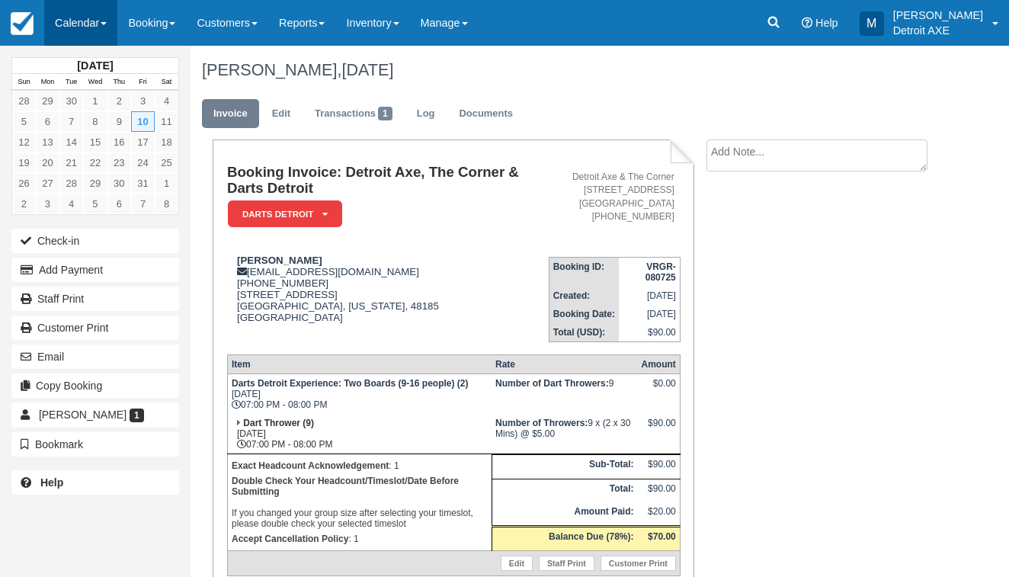
click at [62, 16] on link "Calendar" at bounding box center [80, 23] width 73 height 46
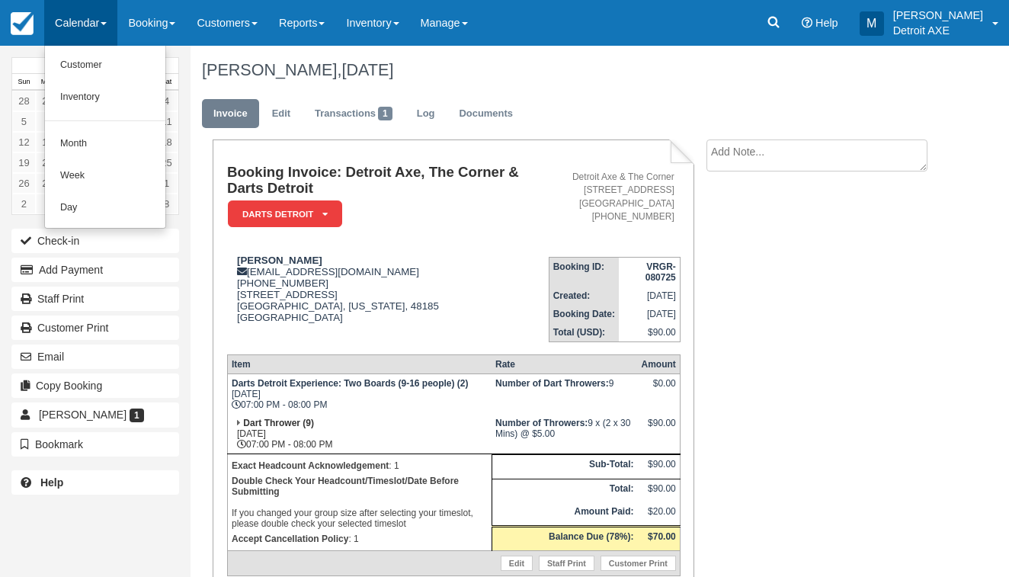
click at [481, 171] on h1 "Booking Invoice: Detroit Axe, The Corner & Darts Detroit" at bounding box center [387, 180] width 321 height 31
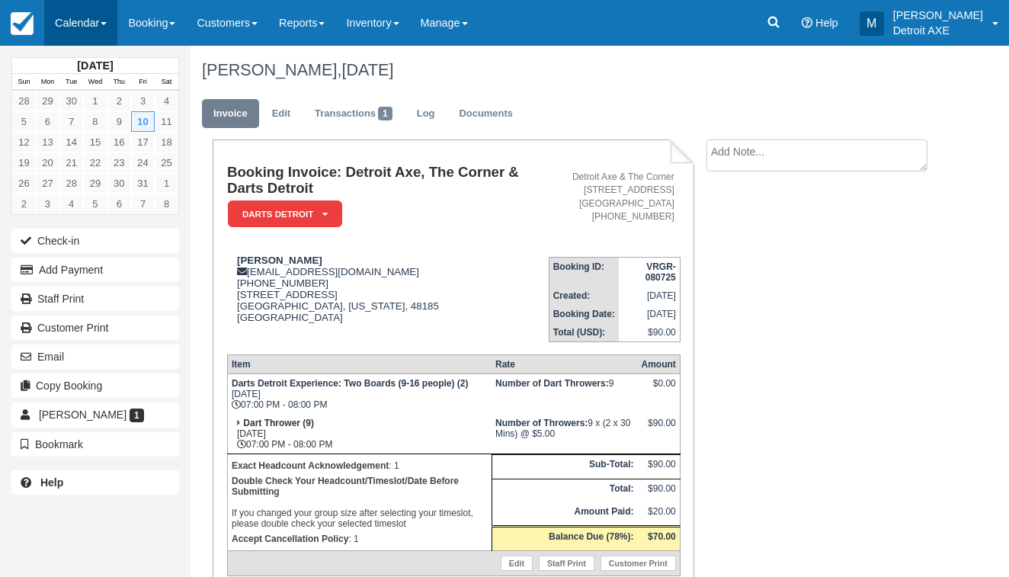
click at [77, 30] on link "Calendar" at bounding box center [80, 23] width 73 height 46
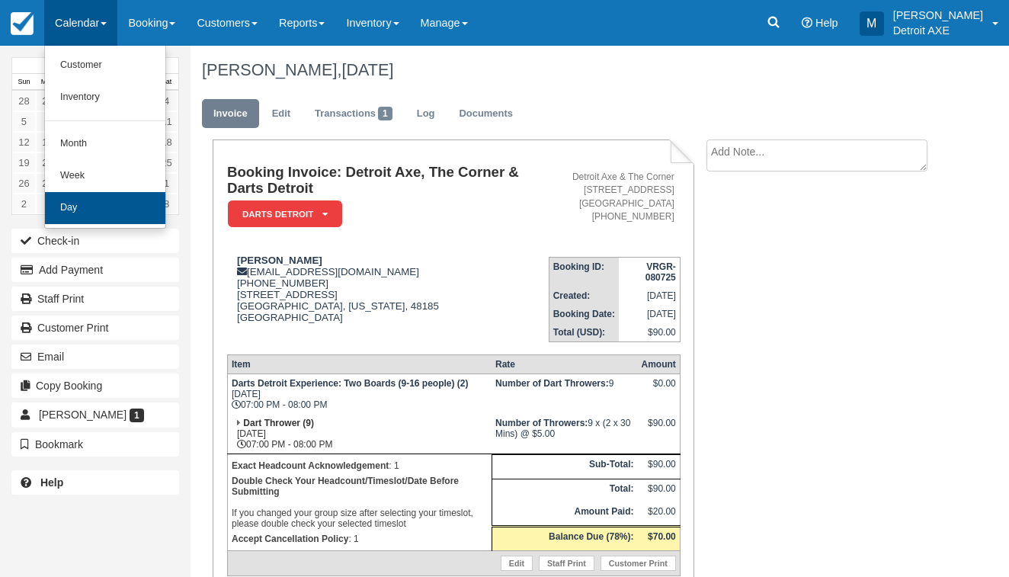
click at [94, 207] on link "Day" at bounding box center [105, 208] width 120 height 32
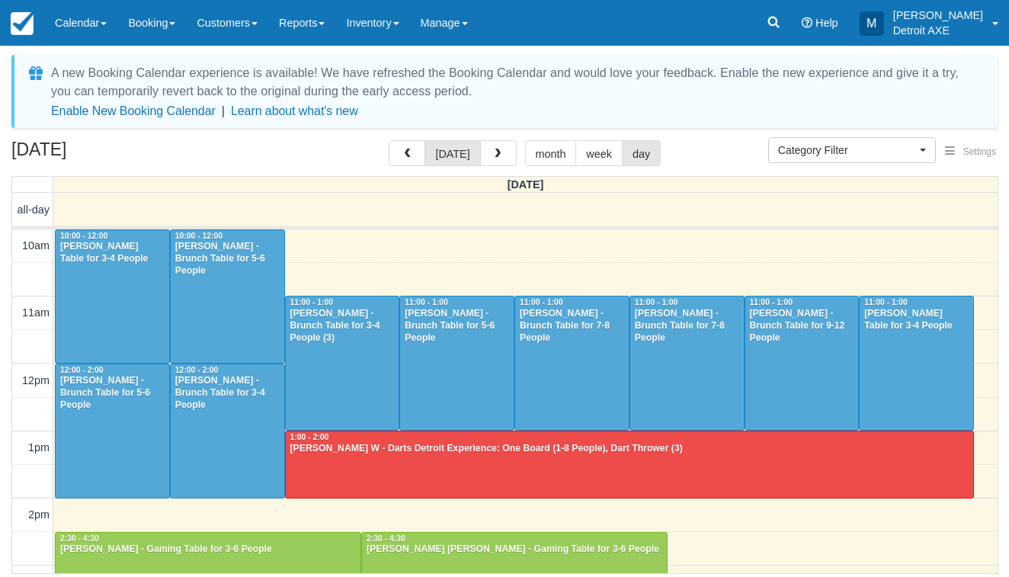
select select
